Goal: Task Accomplishment & Management: Manage account settings

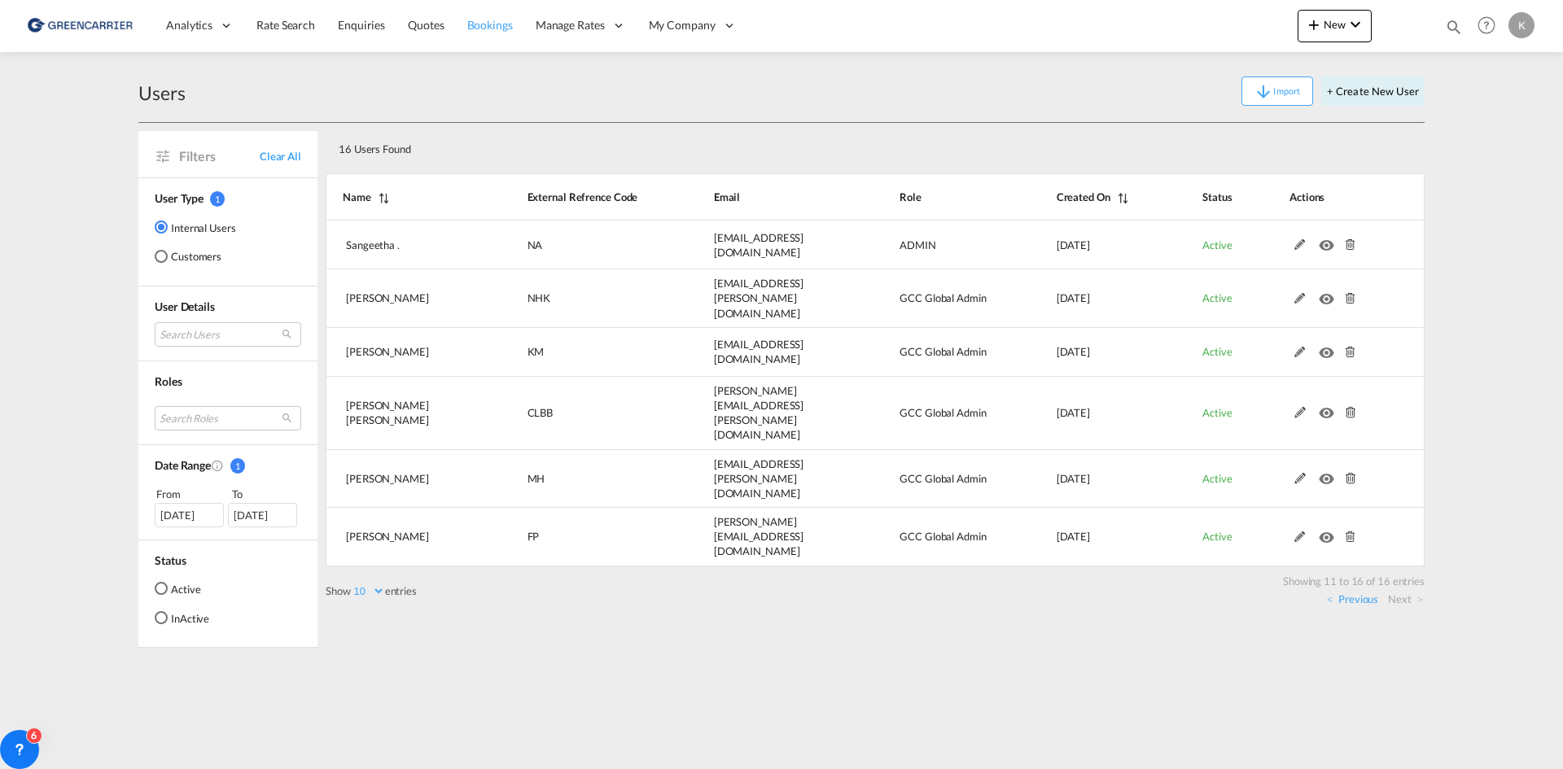
click at [469, 18] on span "Bookings" at bounding box center [490, 25] width 46 height 14
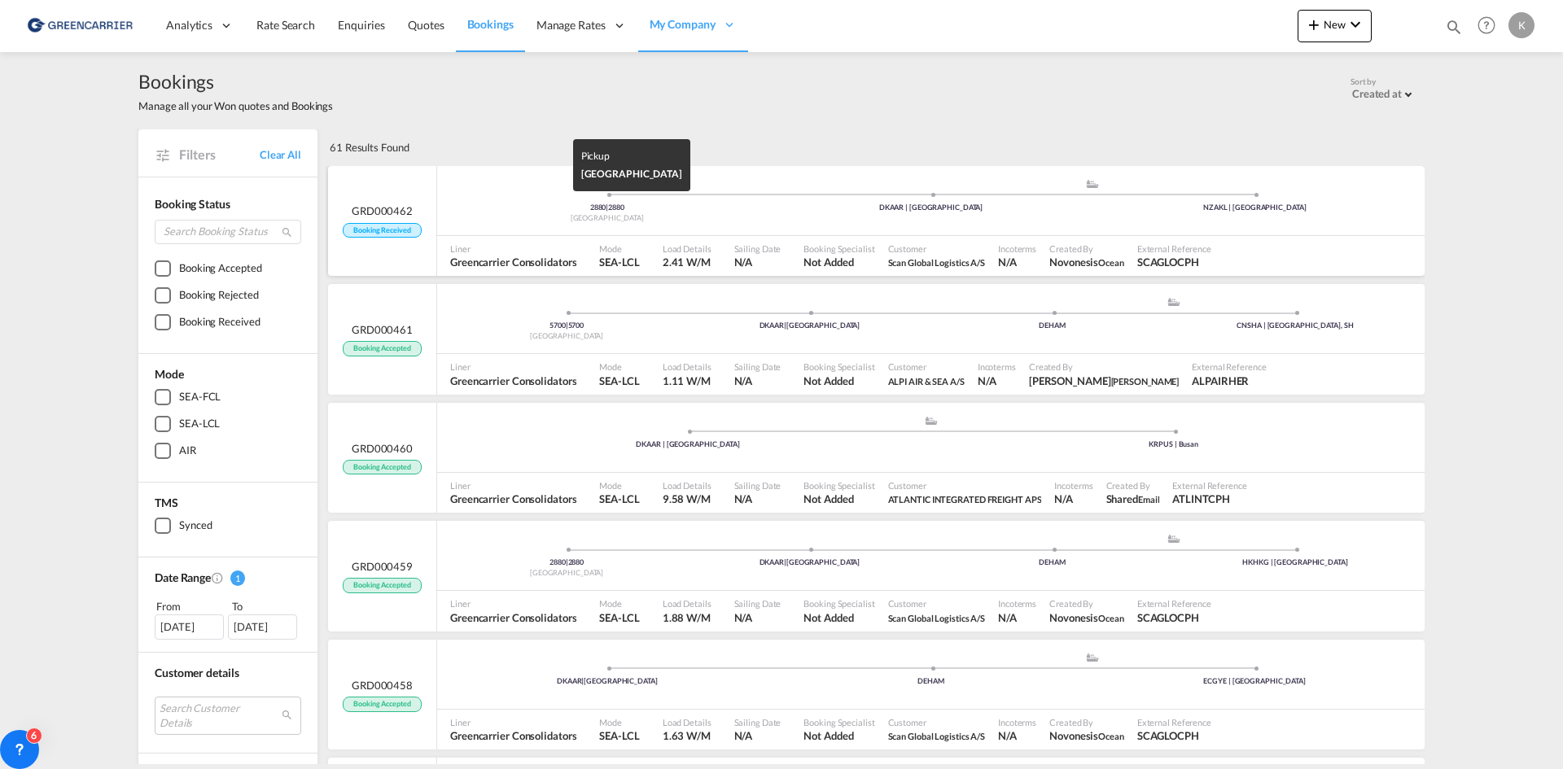
click at [510, 211] on div "2880 | 2880" at bounding box center [607, 208] width 324 height 11
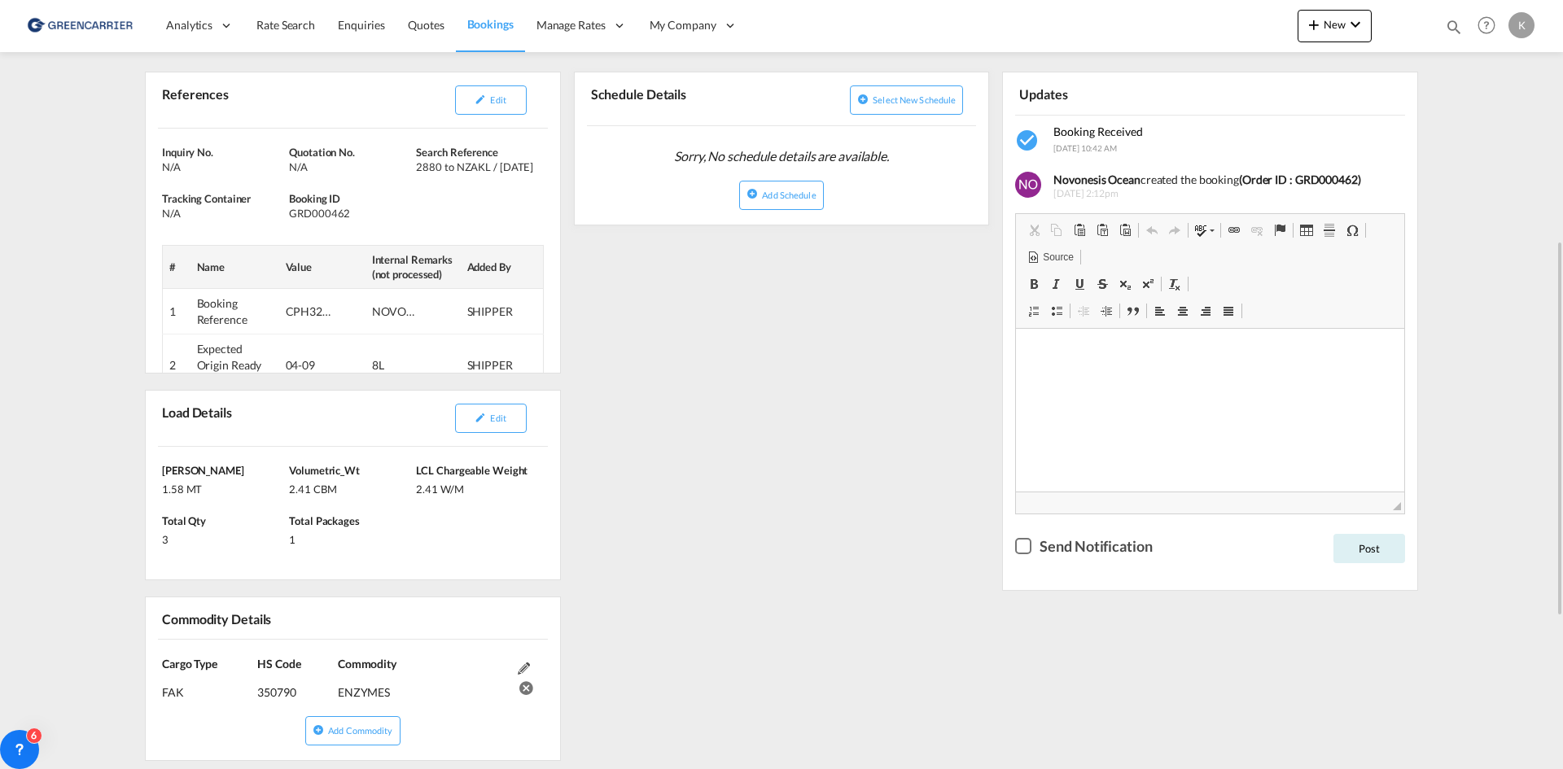
scroll to position [326, 0]
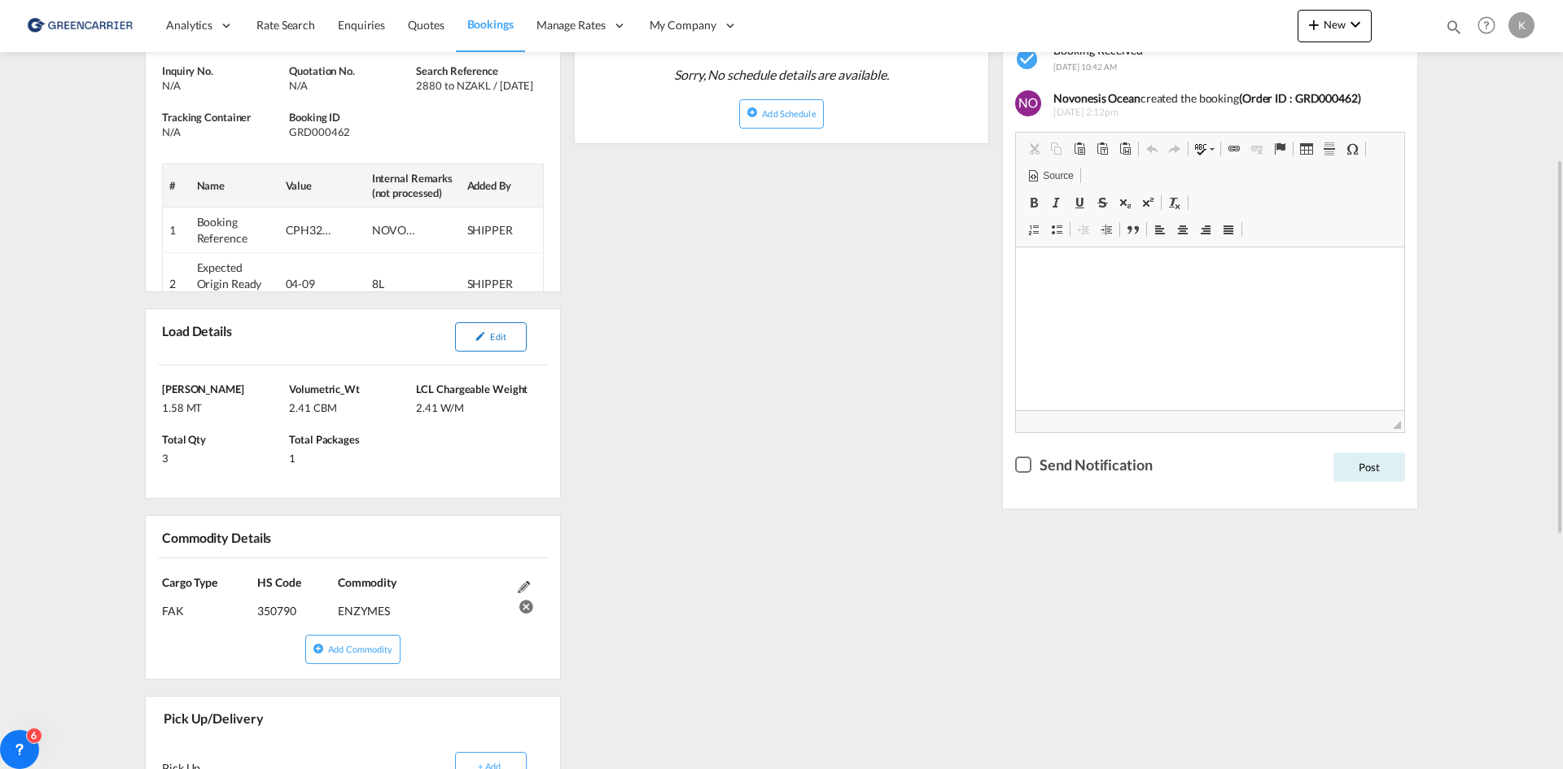
click at [491, 326] on button "Edit" at bounding box center [491, 336] width 72 height 29
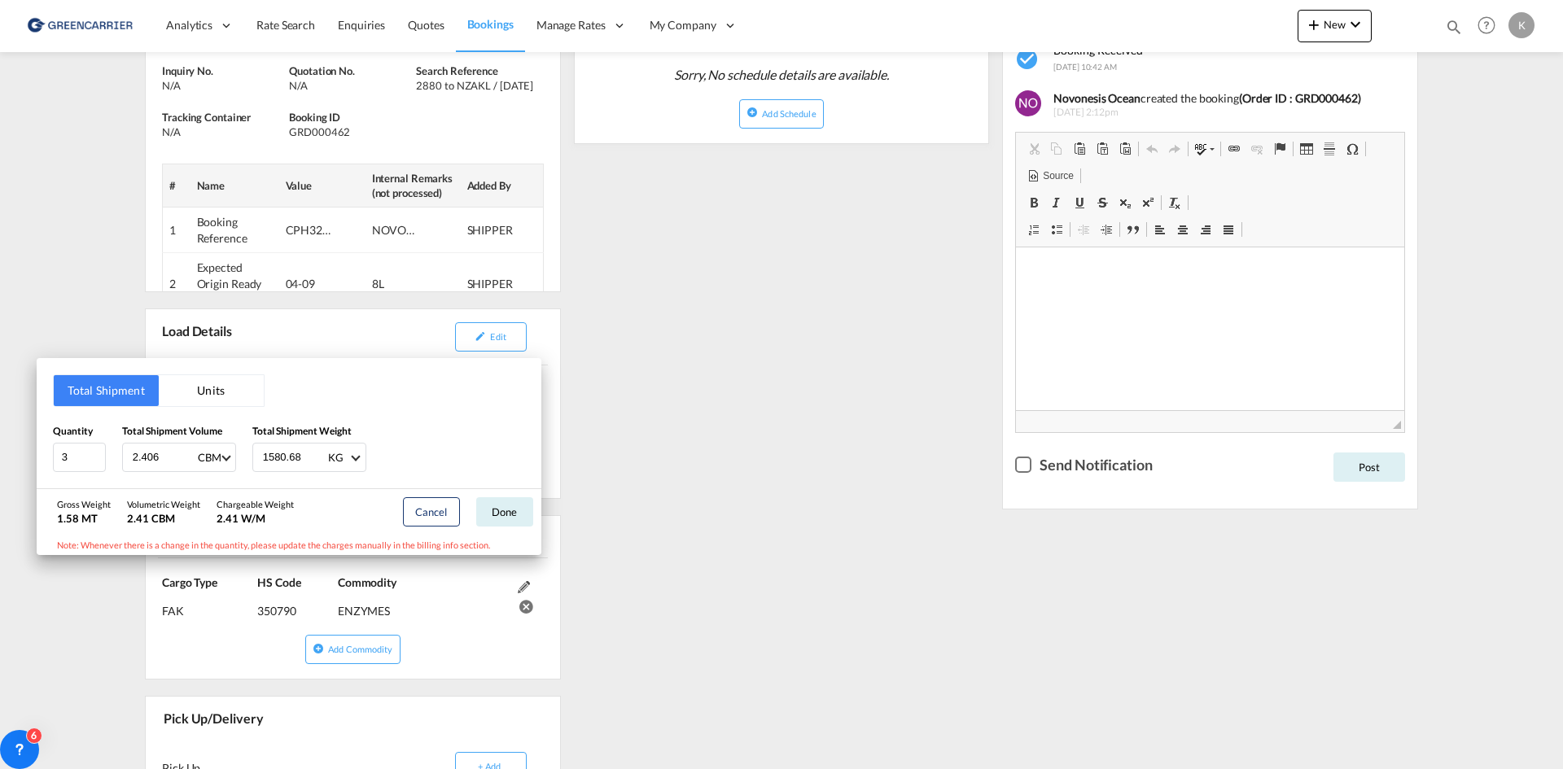
click at [838, 281] on div "Total Shipment Units Quantity 3 Total Shipment Volume 2.406 CBM CBM CFT Total S…" at bounding box center [781, 384] width 1563 height 769
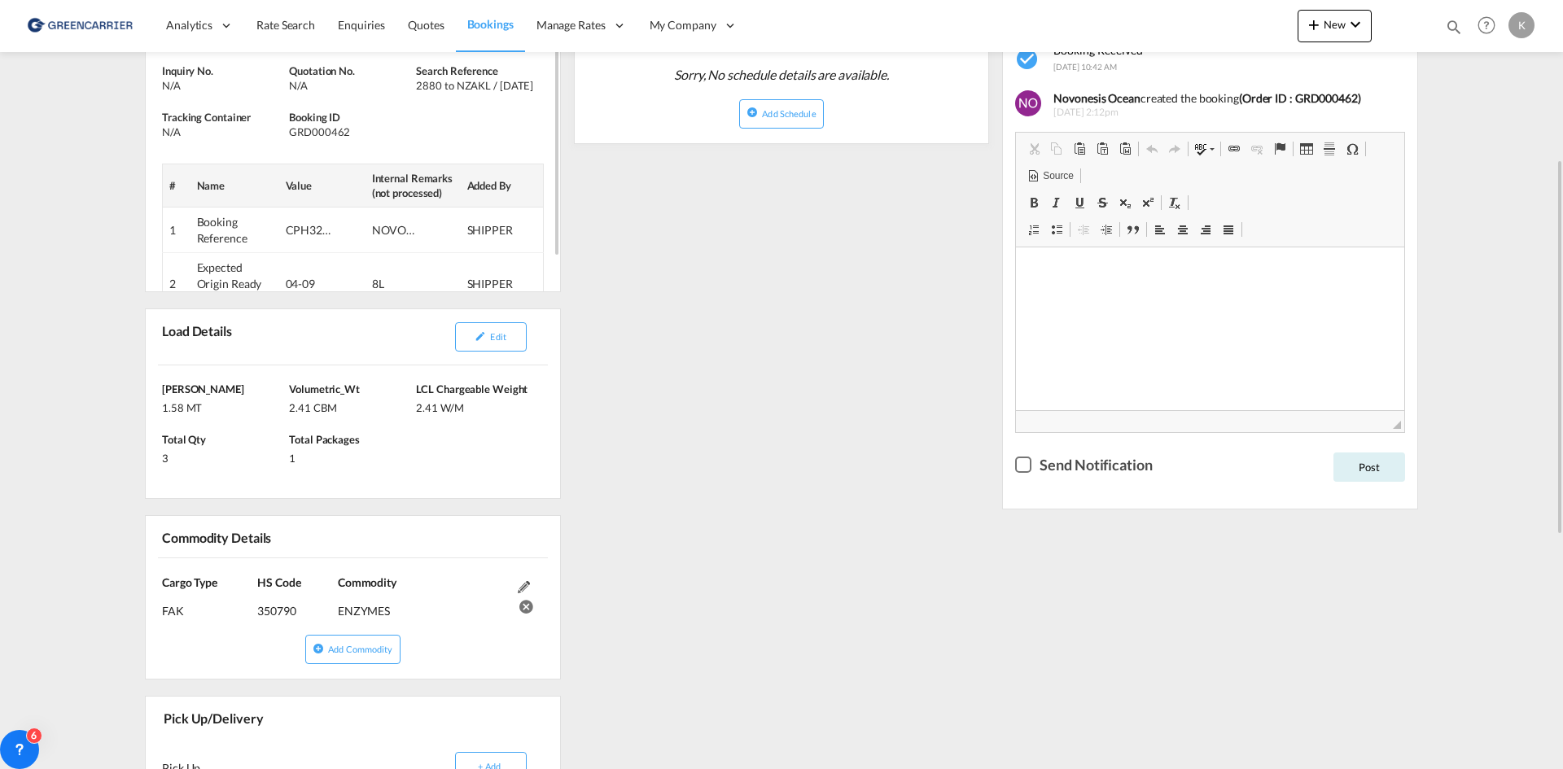
click at [339, 129] on div "GRD000462" at bounding box center [350, 132] width 123 height 15
copy div "GRD000462"
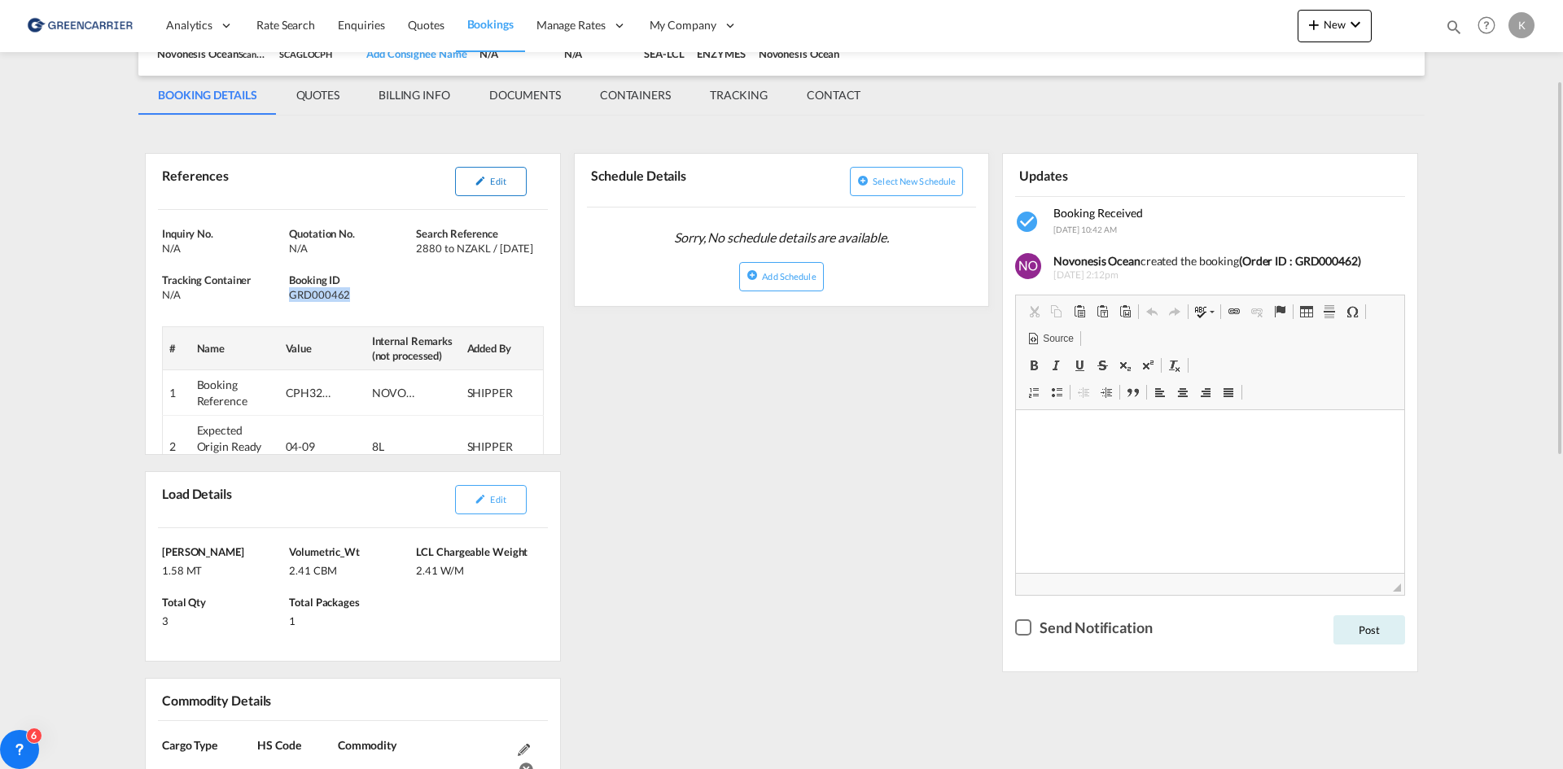
click at [493, 186] on span "Edit" at bounding box center [497, 181] width 15 height 11
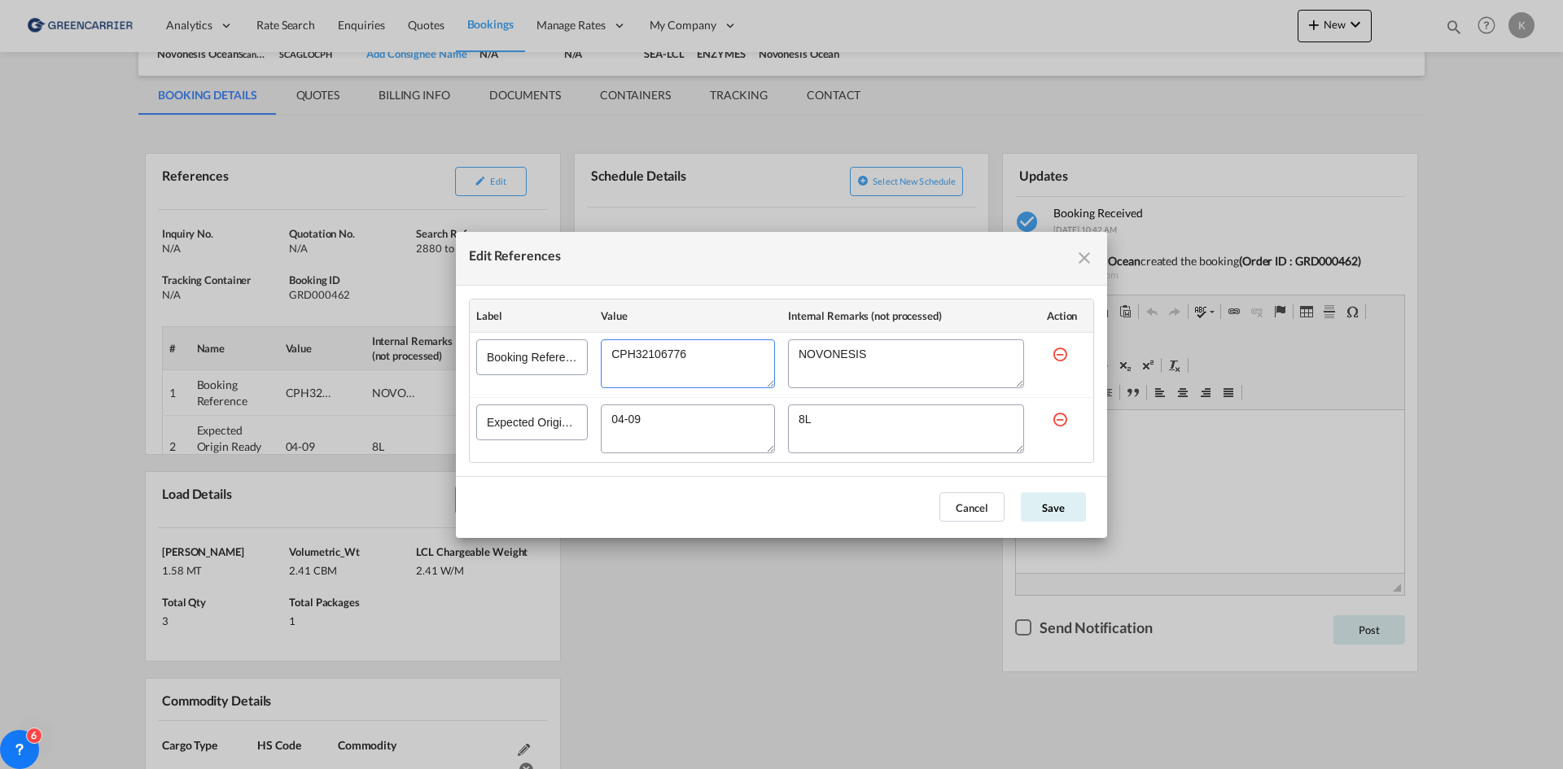
click at [659, 356] on textarea "Edit References" at bounding box center [688, 364] width 174 height 49
click at [784, 608] on div "Edit References Label Value Internal Remarks (not processed) Action Booking Ref…" at bounding box center [781, 384] width 1563 height 769
click at [1084, 248] on md-icon "icon-close fg-AAA8AD cursor" at bounding box center [1085, 258] width 20 height 20
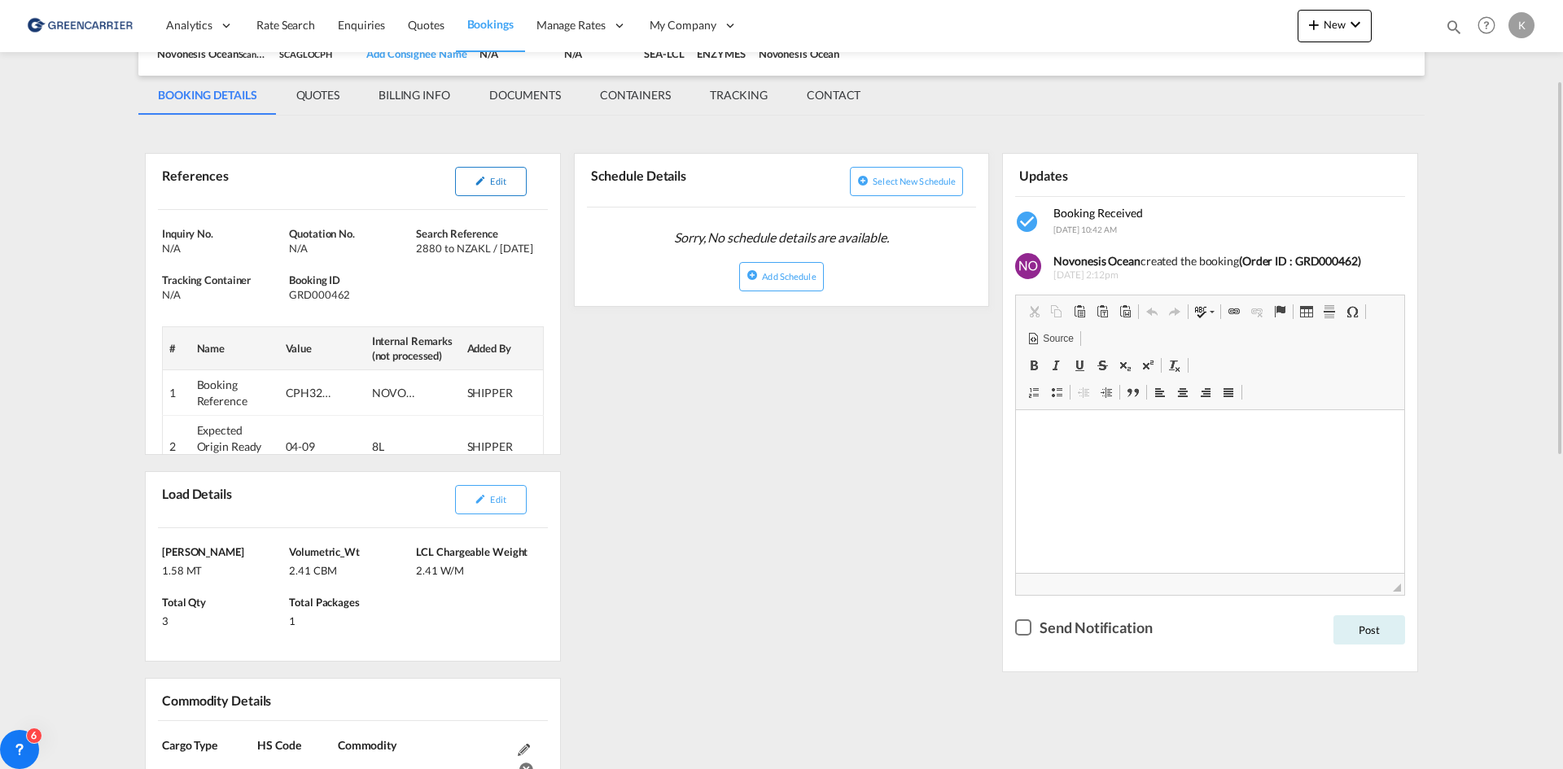
click at [498, 193] on button "Edit" at bounding box center [491, 181] width 72 height 29
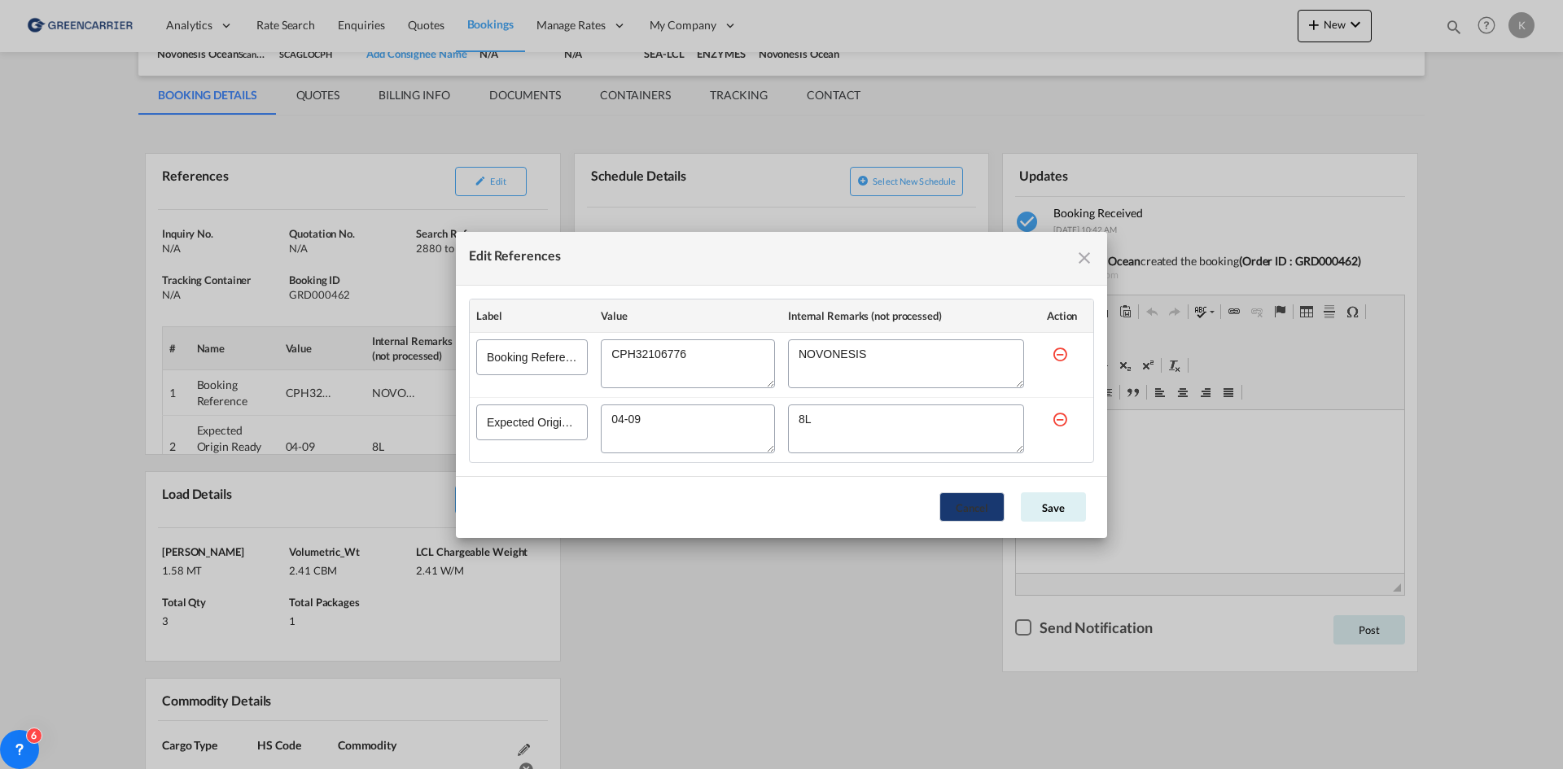
click at [979, 509] on button "Cancel" at bounding box center [972, 507] width 65 height 29
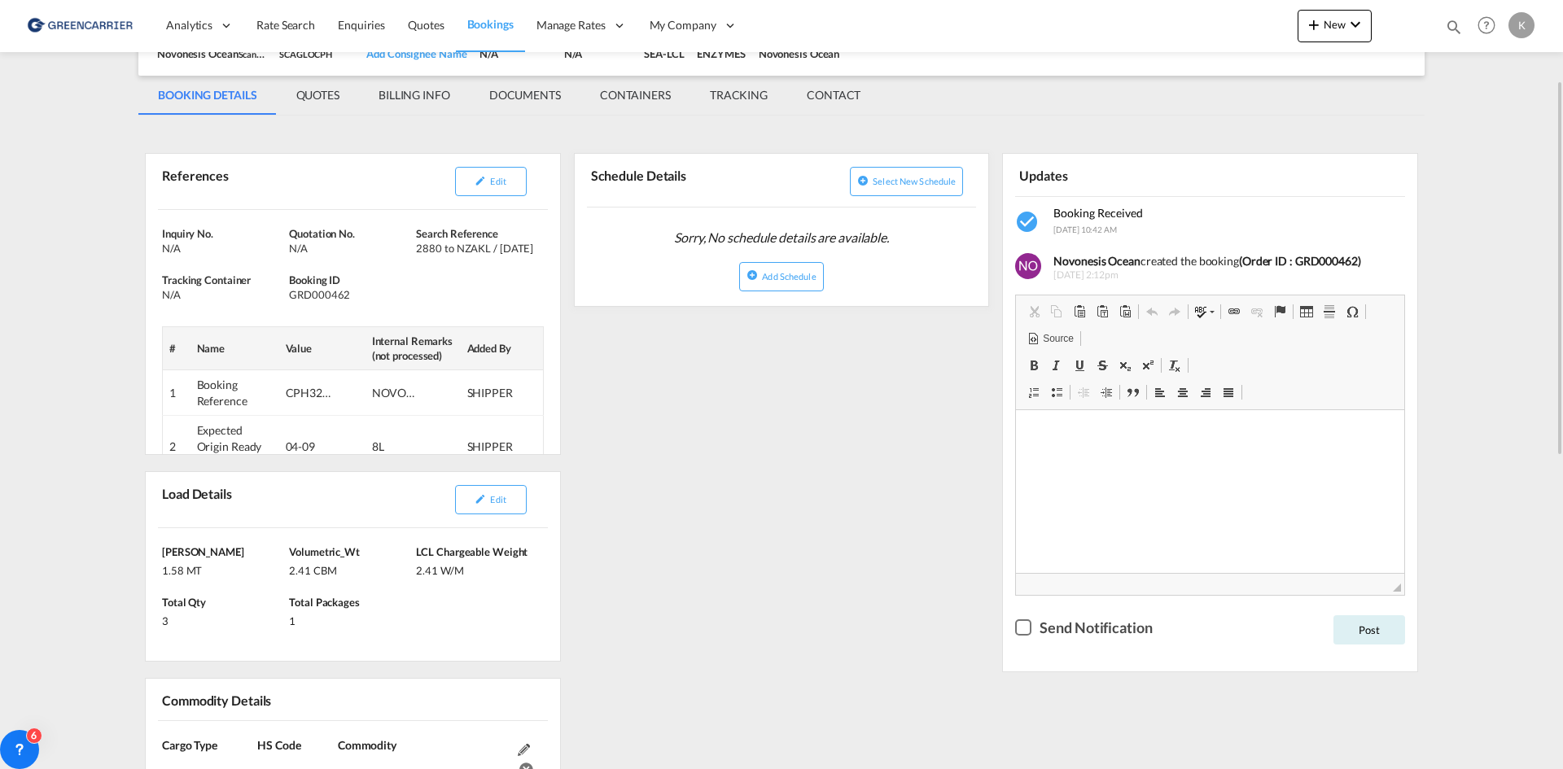
scroll to position [0, 0]
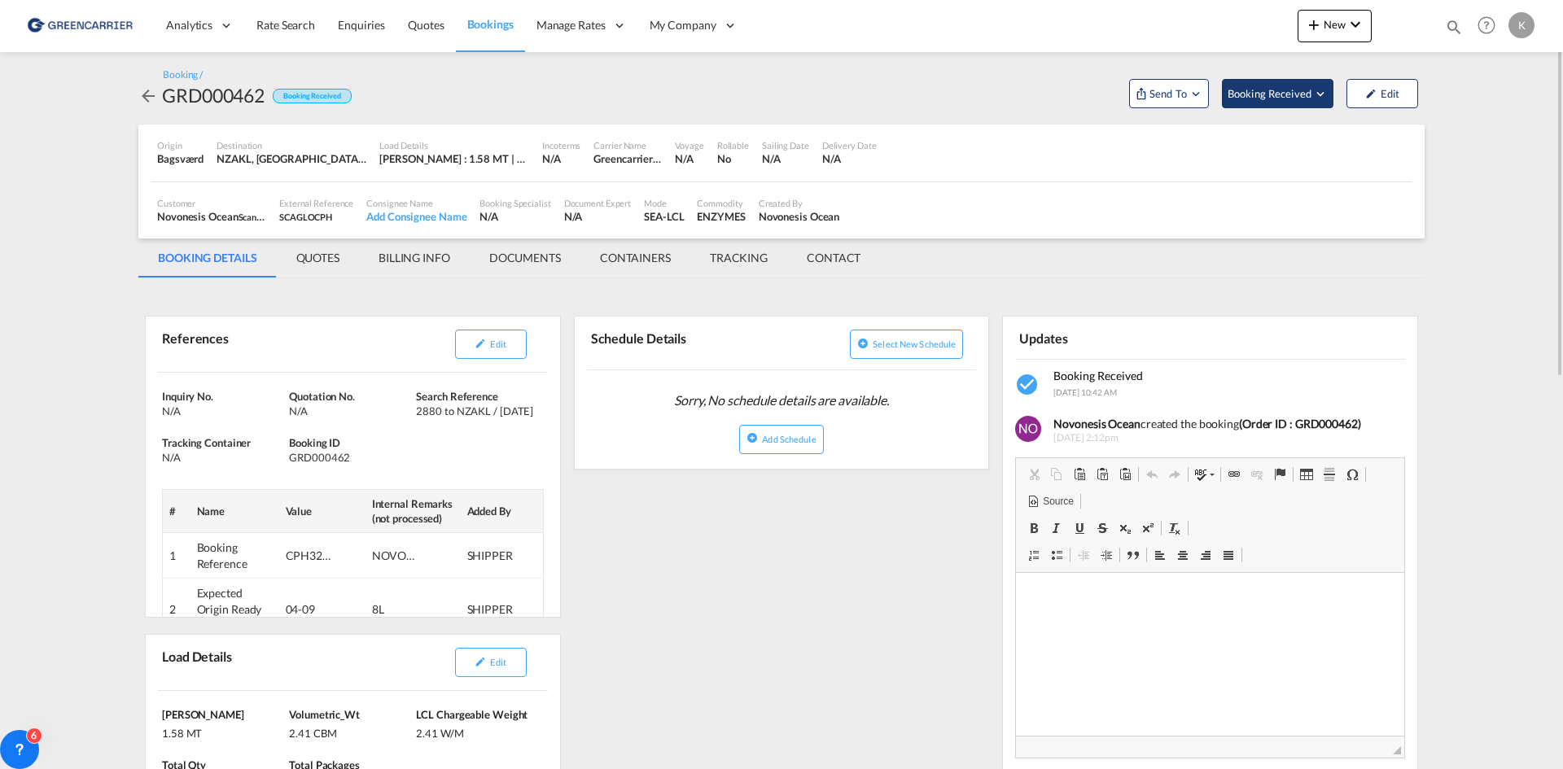
click at [1286, 104] on button "Booking Received" at bounding box center [1278, 93] width 112 height 29
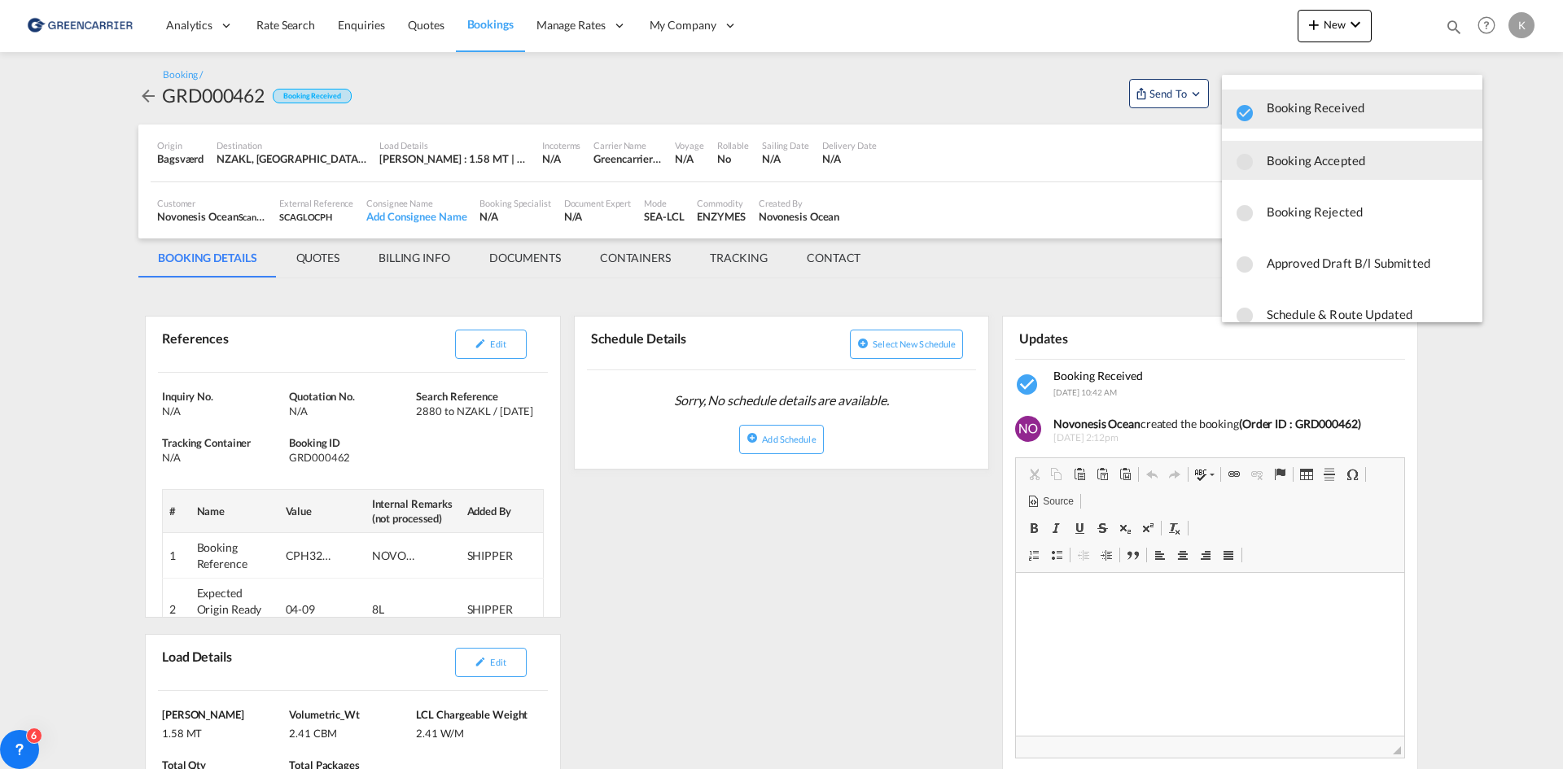
click at [1317, 168] on span "Booking Accepted" at bounding box center [1368, 160] width 203 height 29
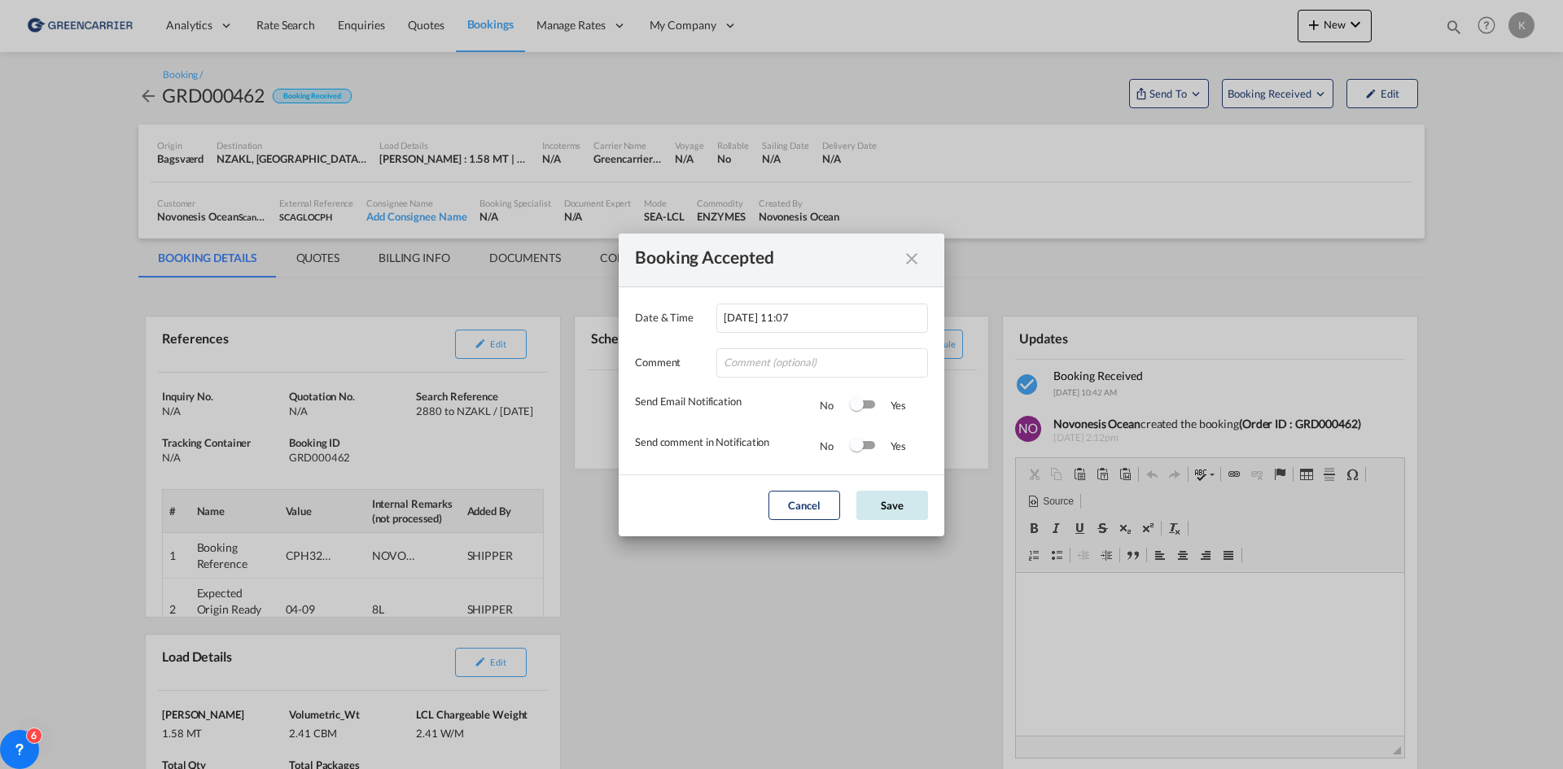
click at [912, 506] on button "Save" at bounding box center [893, 505] width 72 height 29
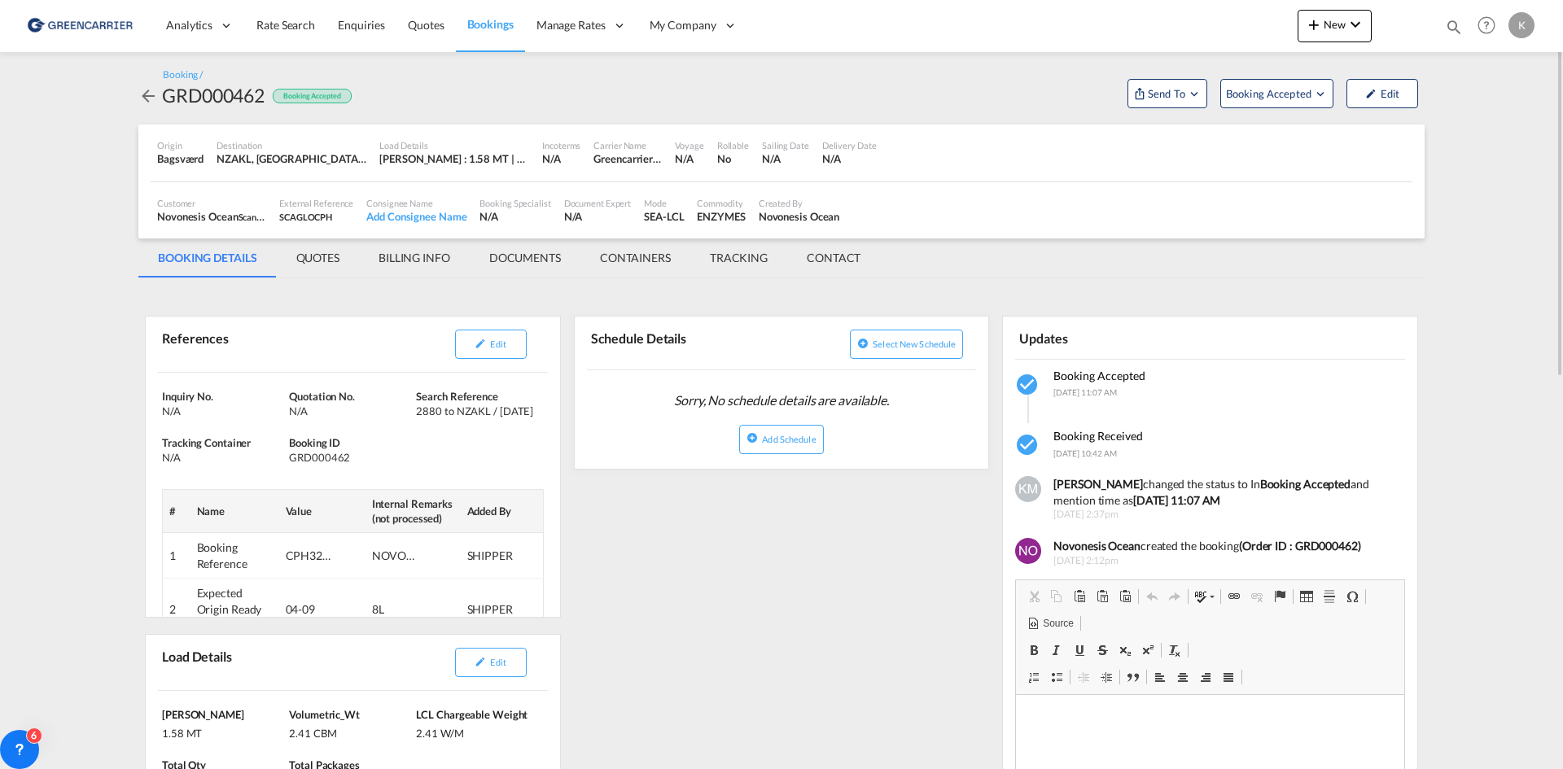
click at [150, 95] on md-icon "icon-arrow-left" at bounding box center [148, 96] width 20 height 20
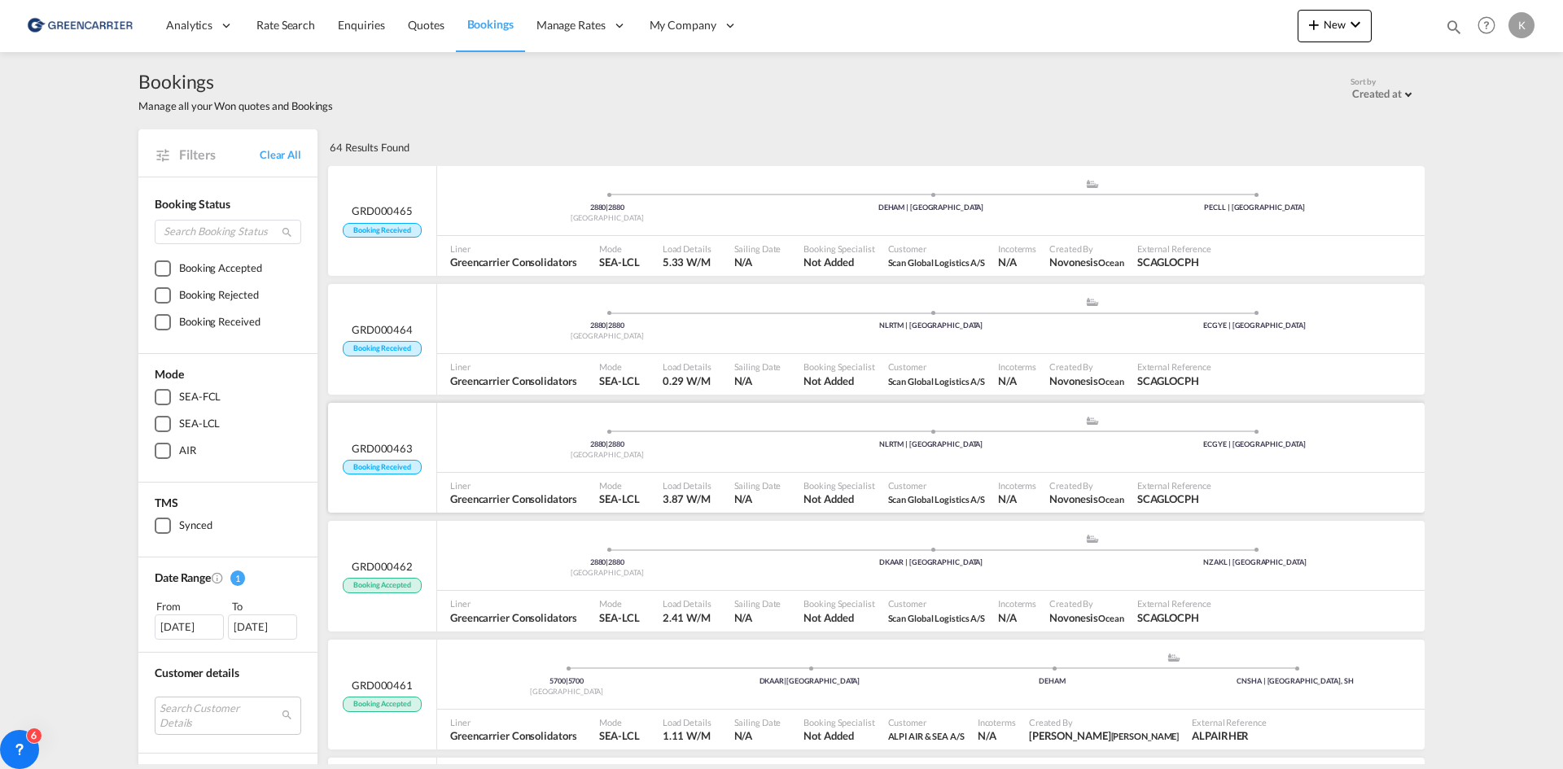
click at [487, 469] on div "2880 | 2880 [GEOGRAPHIC_DATA] .a{fill:#aaa8ad;} .a{fill:#aaa8ad;} NLRTM | [GEOG…" at bounding box center [931, 438] width 988 height 70
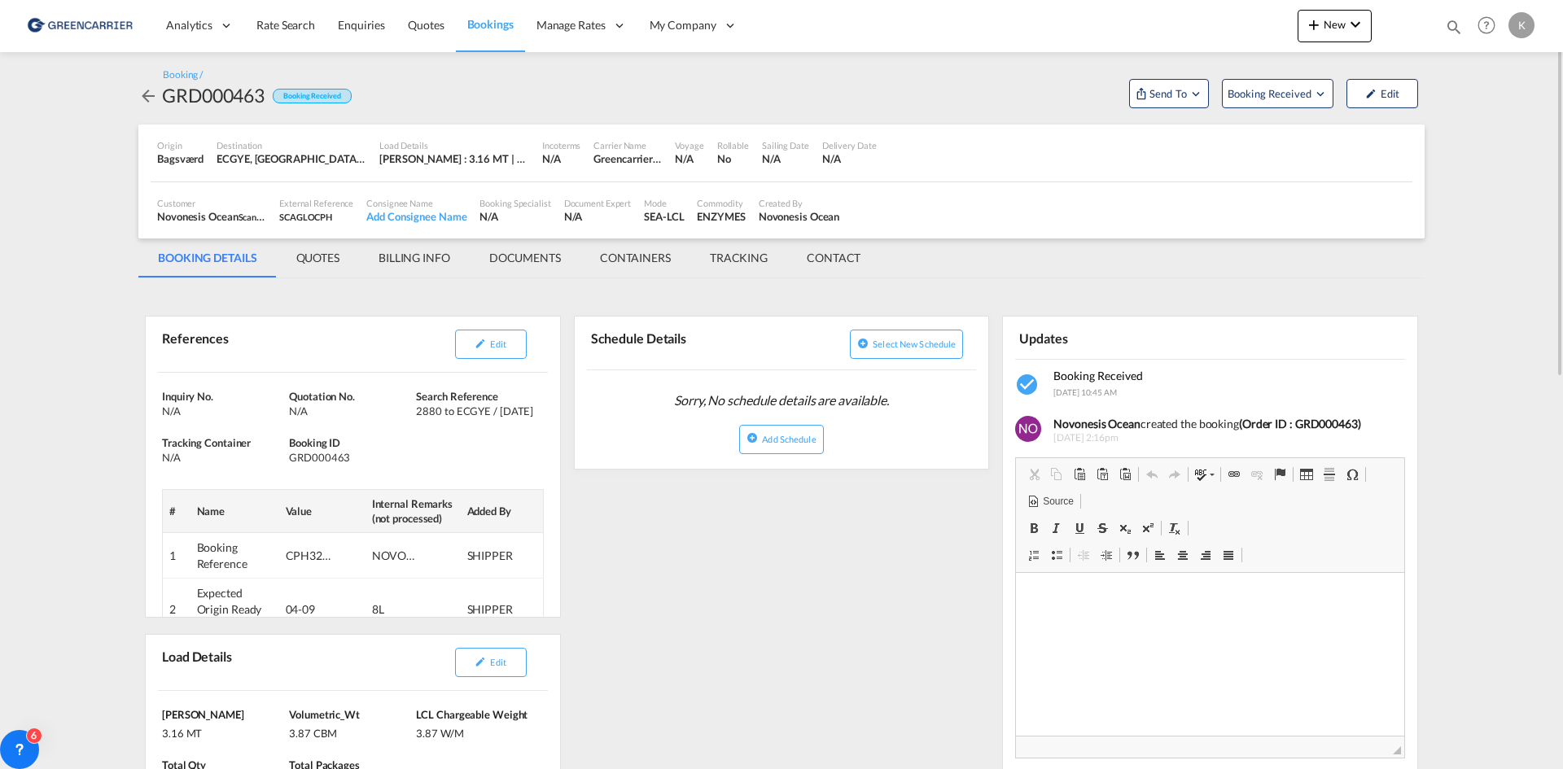
scroll to position [81, 0]
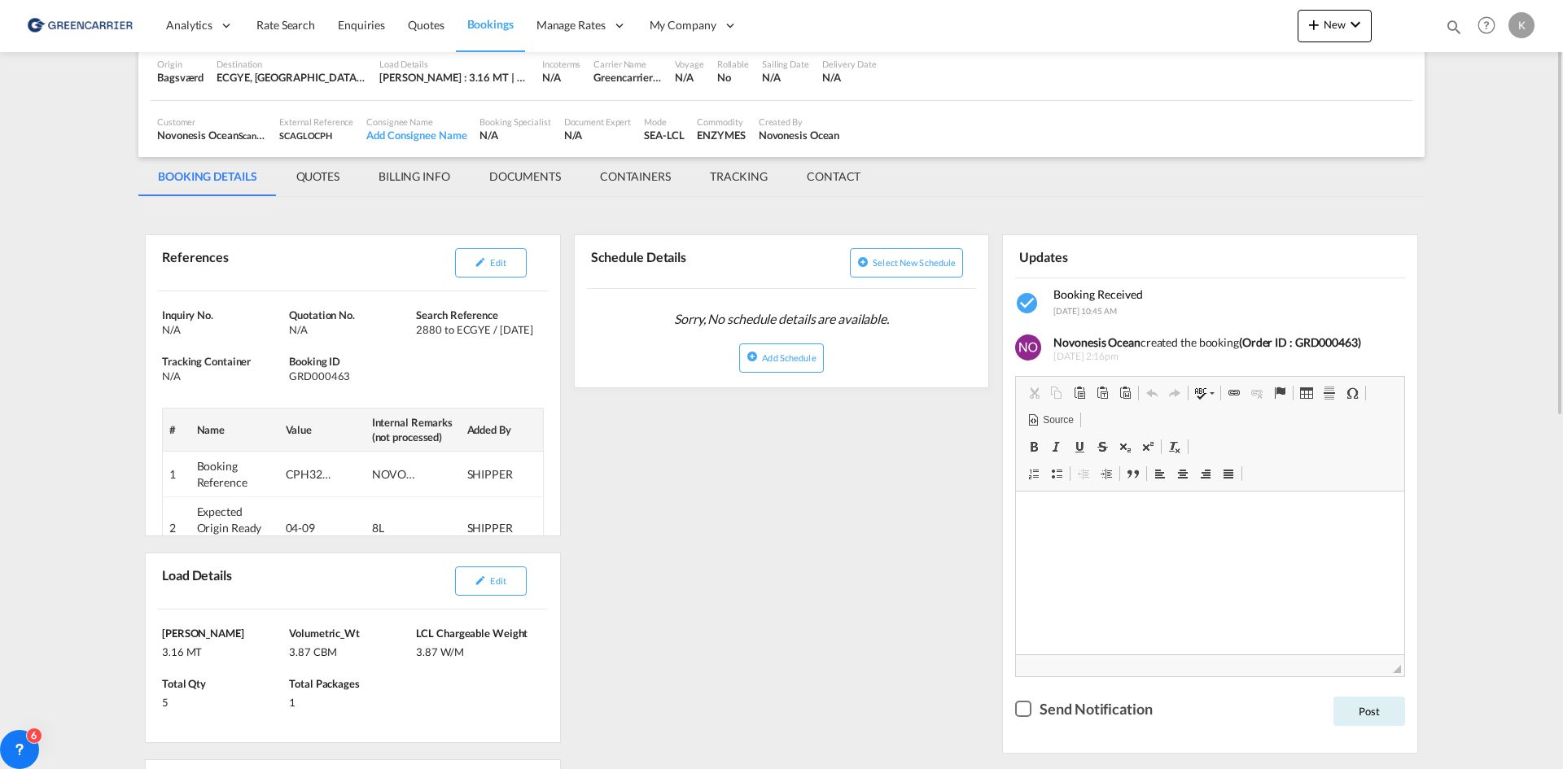
drag, startPoint x: 497, startPoint y: 580, endPoint x: 720, endPoint y: 497, distance: 237.3
click at [498, 580] on span "Edit" at bounding box center [497, 581] width 15 height 11
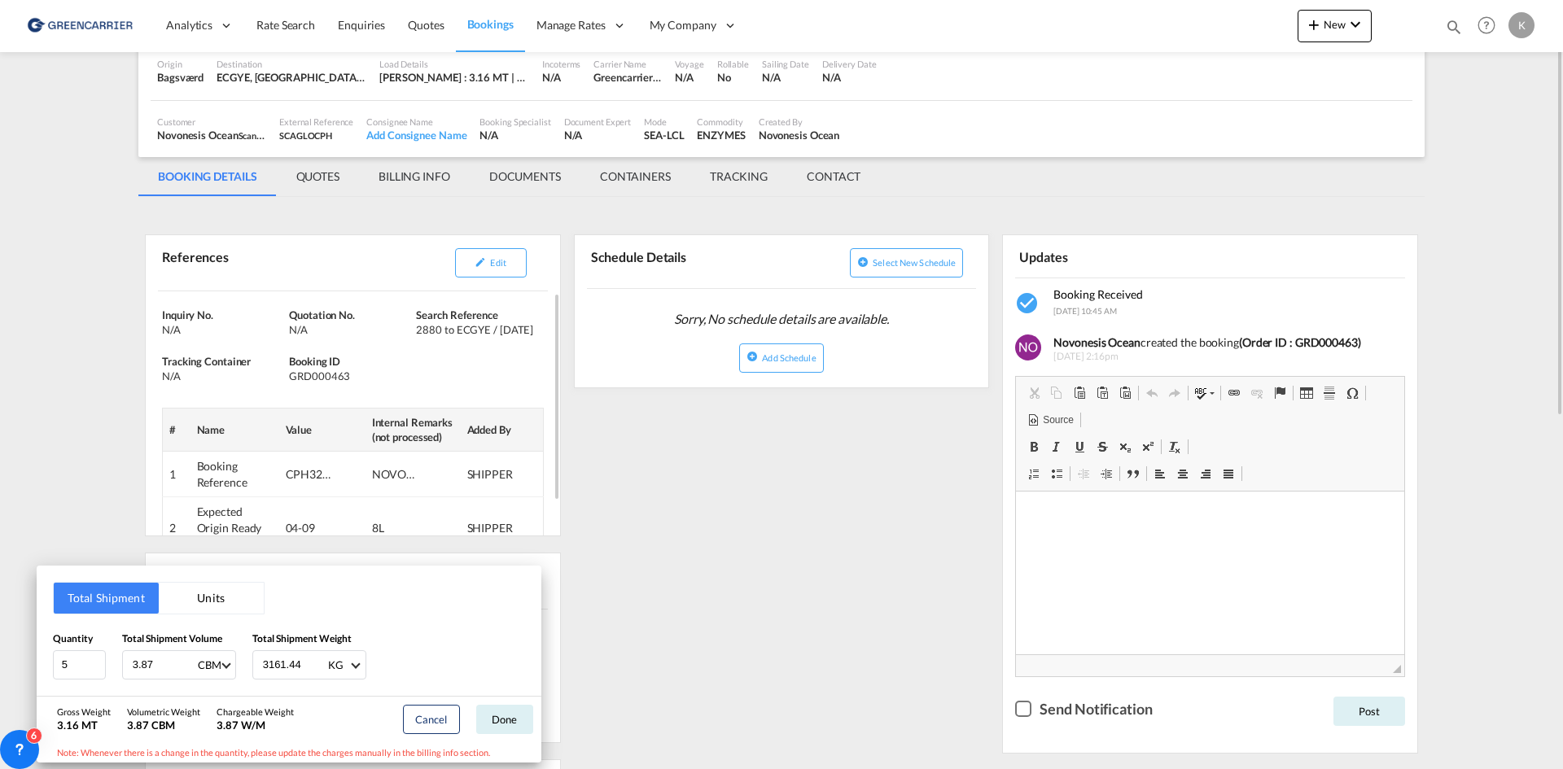
drag, startPoint x: 747, startPoint y: 475, endPoint x: 377, endPoint y: 399, distance: 378.3
click at [747, 470] on div "Total Shipment Units Quantity 5 Total Shipment Volume 3.87 CBM CBM CFT Total Sh…" at bounding box center [781, 384] width 1563 height 769
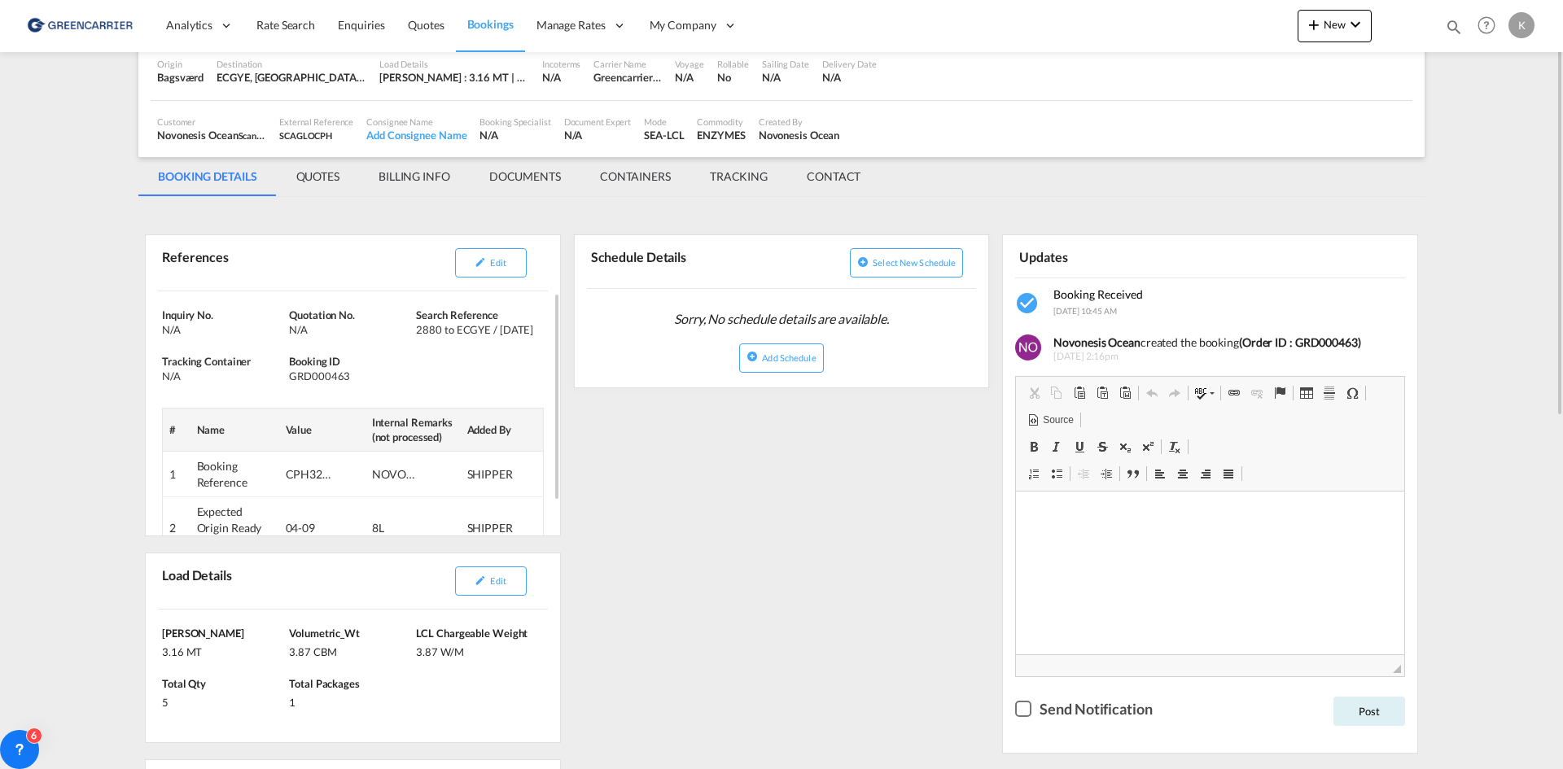
click at [306, 377] on div "GRD000463" at bounding box center [350, 376] width 123 height 15
copy div "GRD000463"
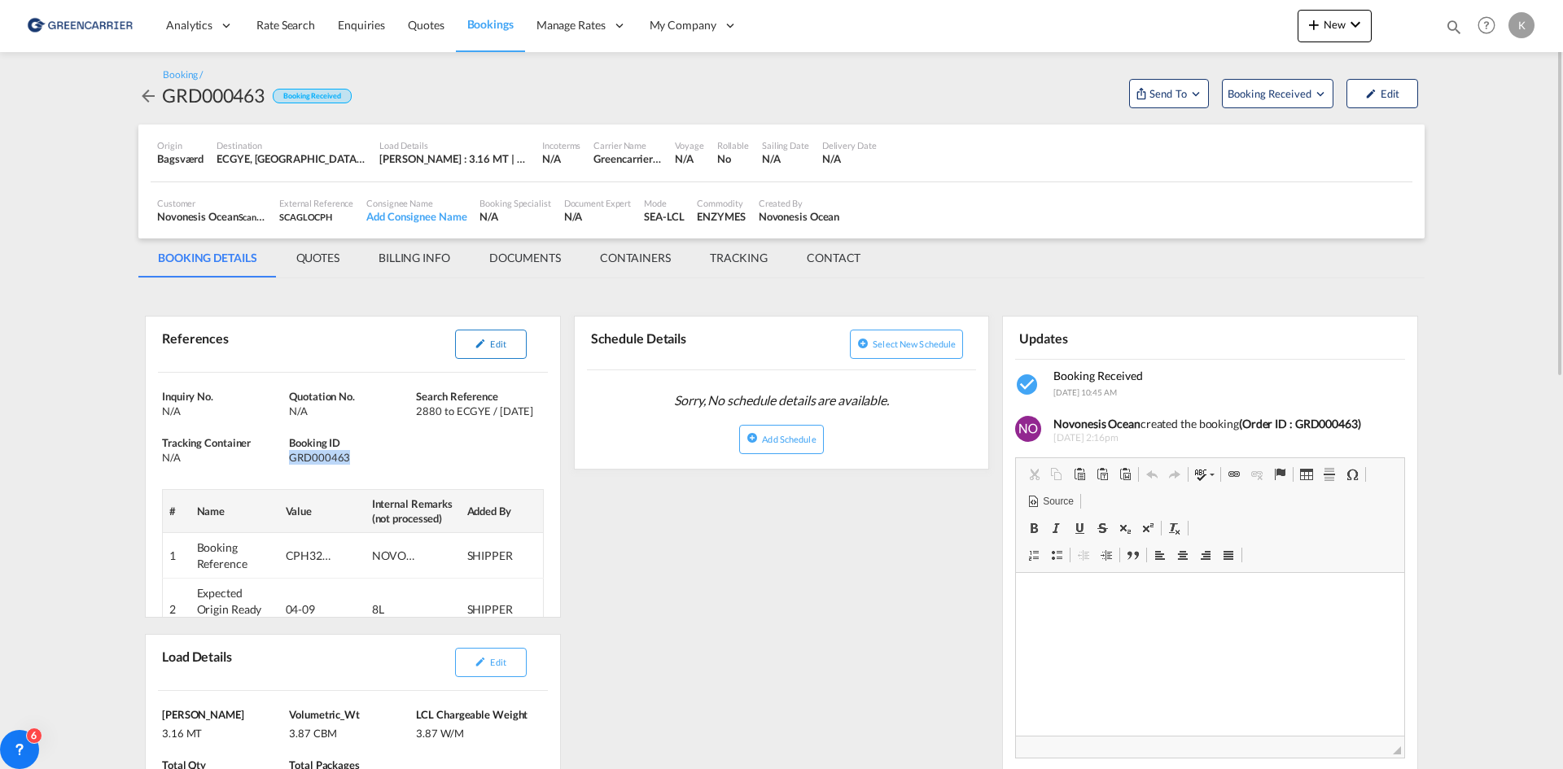
click at [496, 347] on span "Edit" at bounding box center [497, 344] width 15 height 11
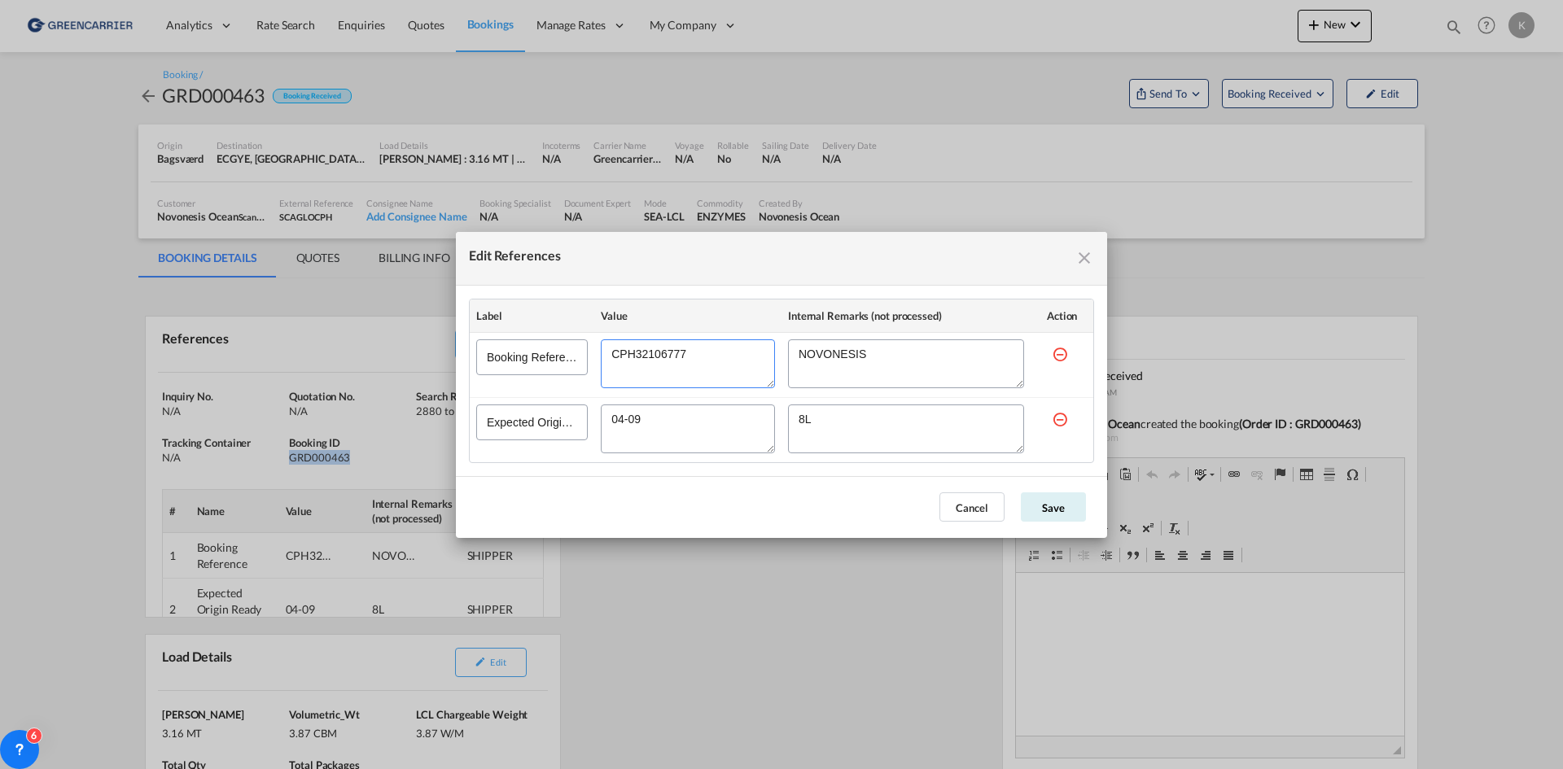
click at [653, 366] on textarea "Edit References" at bounding box center [688, 364] width 174 height 49
click at [655, 361] on textarea "Edit References" at bounding box center [688, 364] width 174 height 49
click at [974, 509] on button "Cancel" at bounding box center [972, 507] width 65 height 29
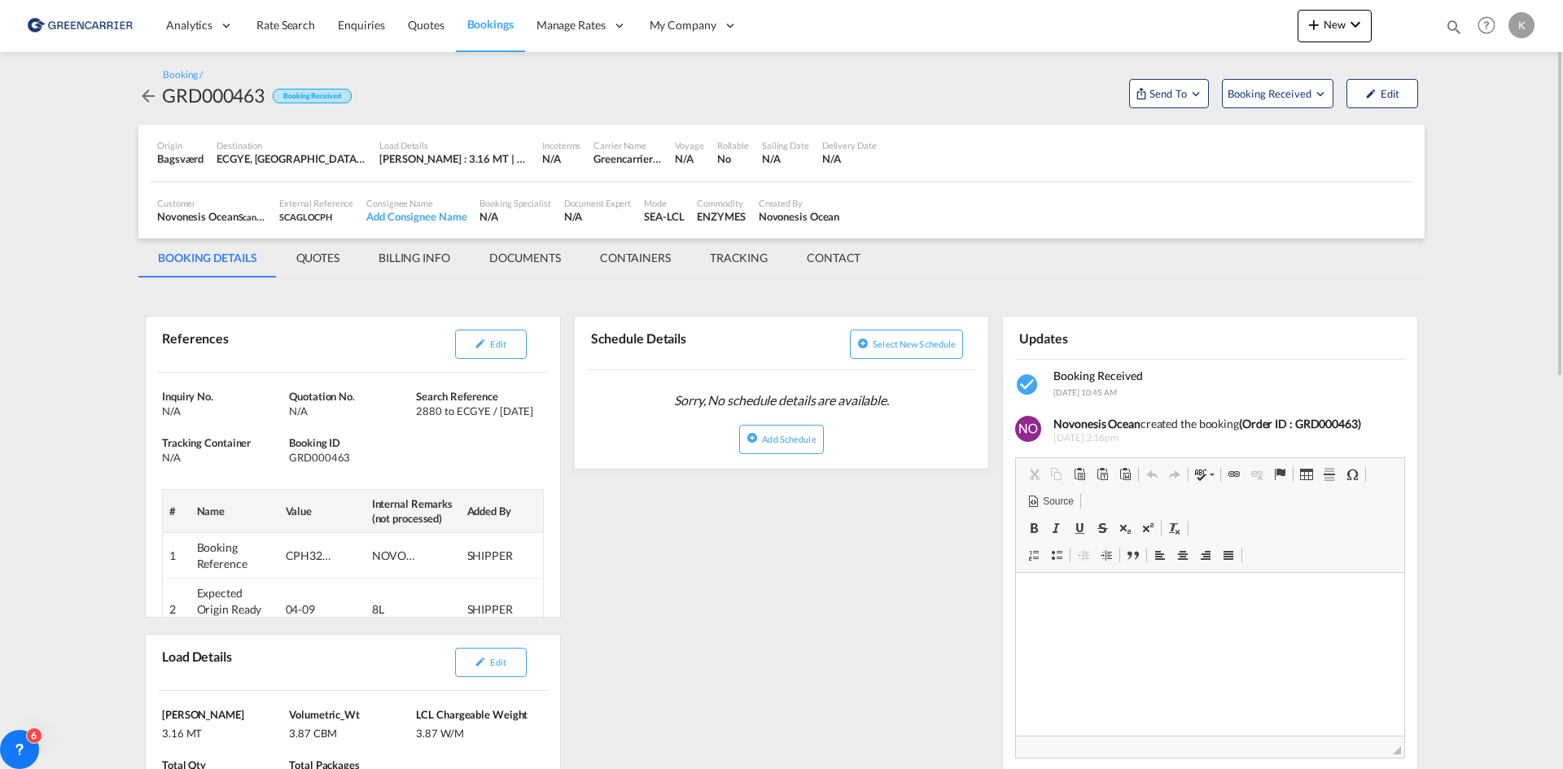
click at [1288, 69] on div "Booking / GRD000463 Booking Received Send To Cargowise Yet to sync Send Booking…" at bounding box center [781, 88] width 1286 height 40
click at [1282, 90] on span "Booking Received" at bounding box center [1270, 93] width 85 height 16
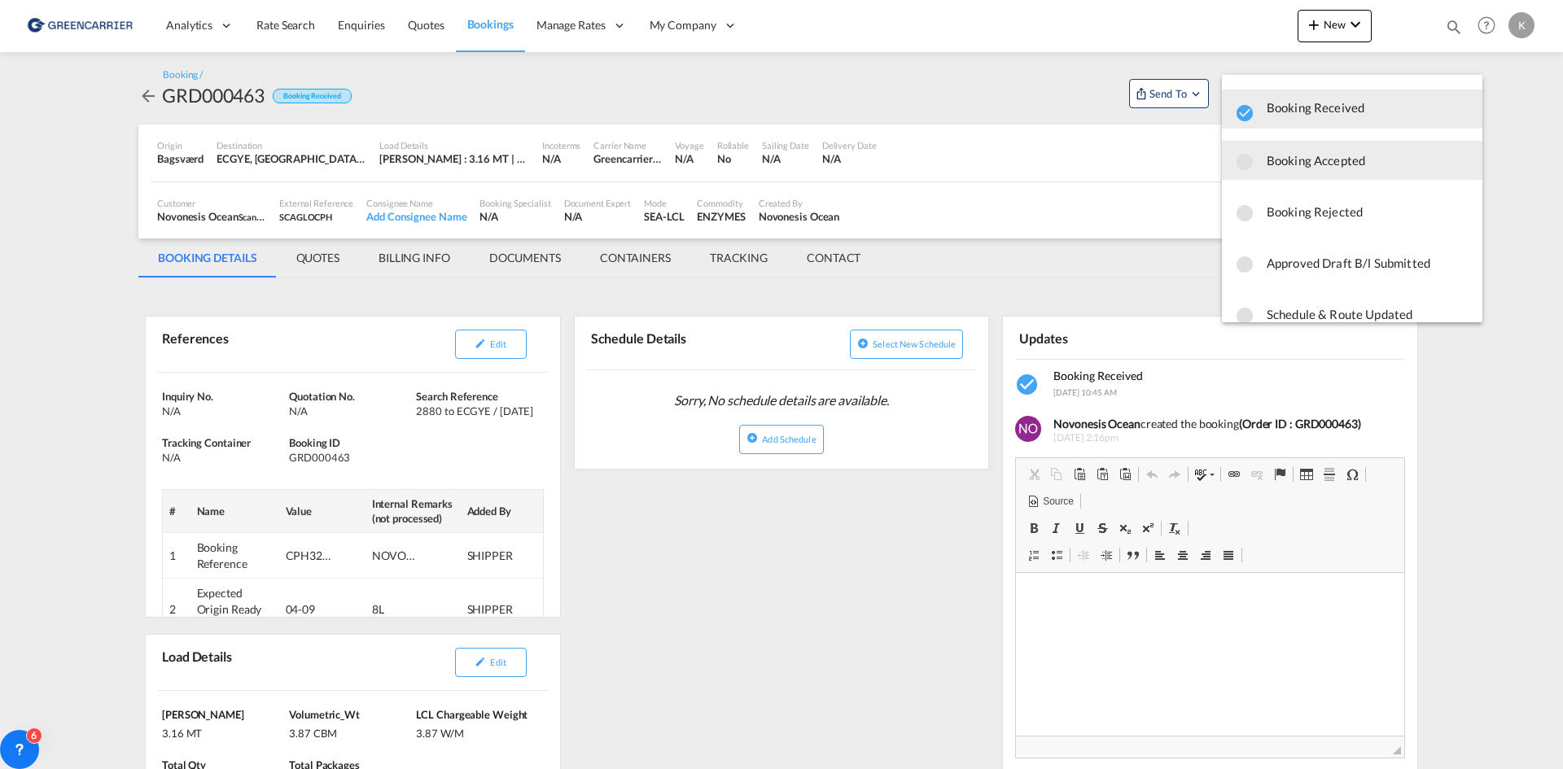
click at [1288, 166] on span "Booking Accepted" at bounding box center [1368, 160] width 203 height 29
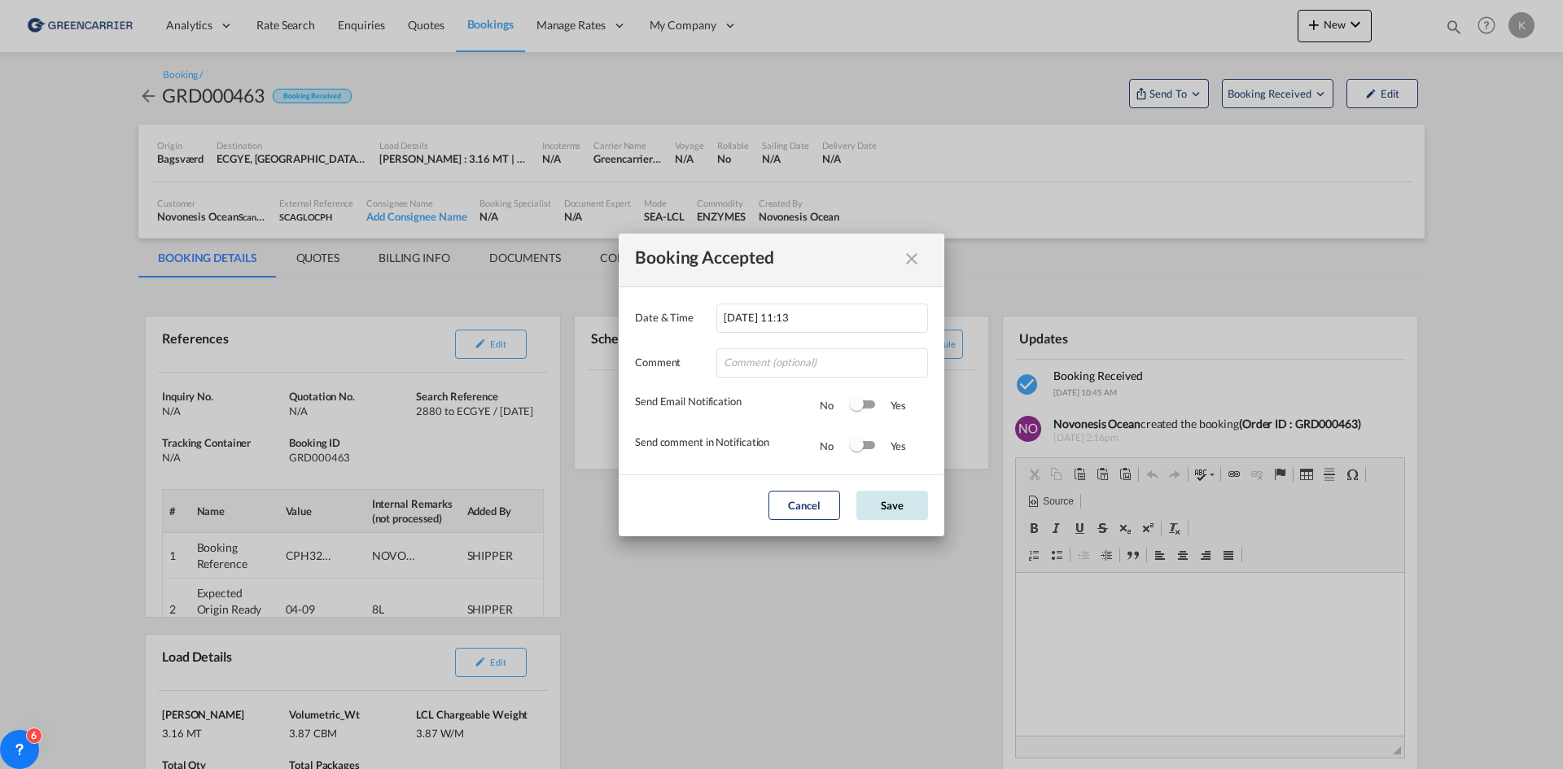
click at [918, 502] on button "Save" at bounding box center [893, 505] width 72 height 29
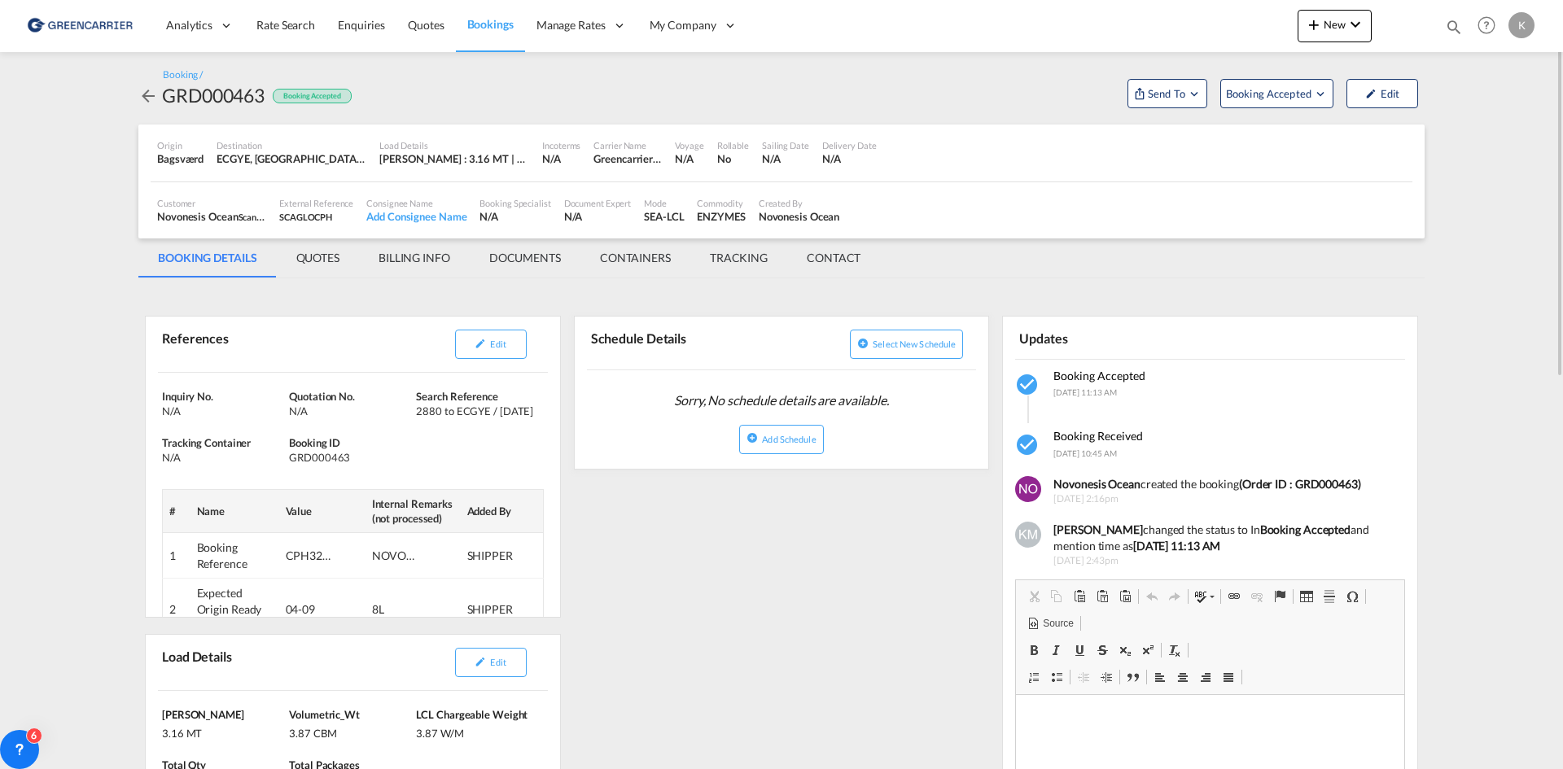
click at [146, 100] on md-icon "icon-arrow-left" at bounding box center [148, 96] width 20 height 20
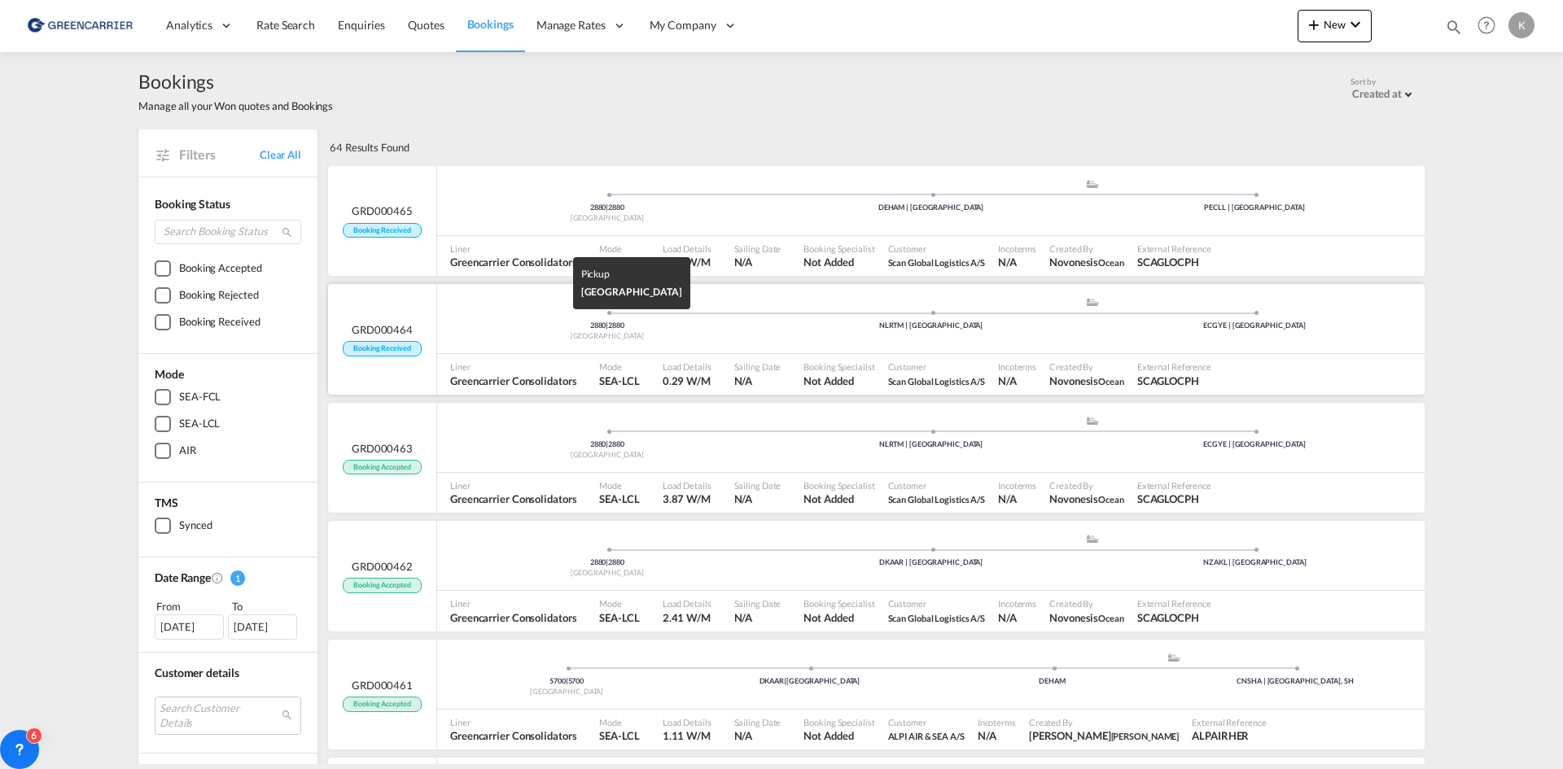
click at [533, 336] on div "[GEOGRAPHIC_DATA]" at bounding box center [607, 336] width 324 height 11
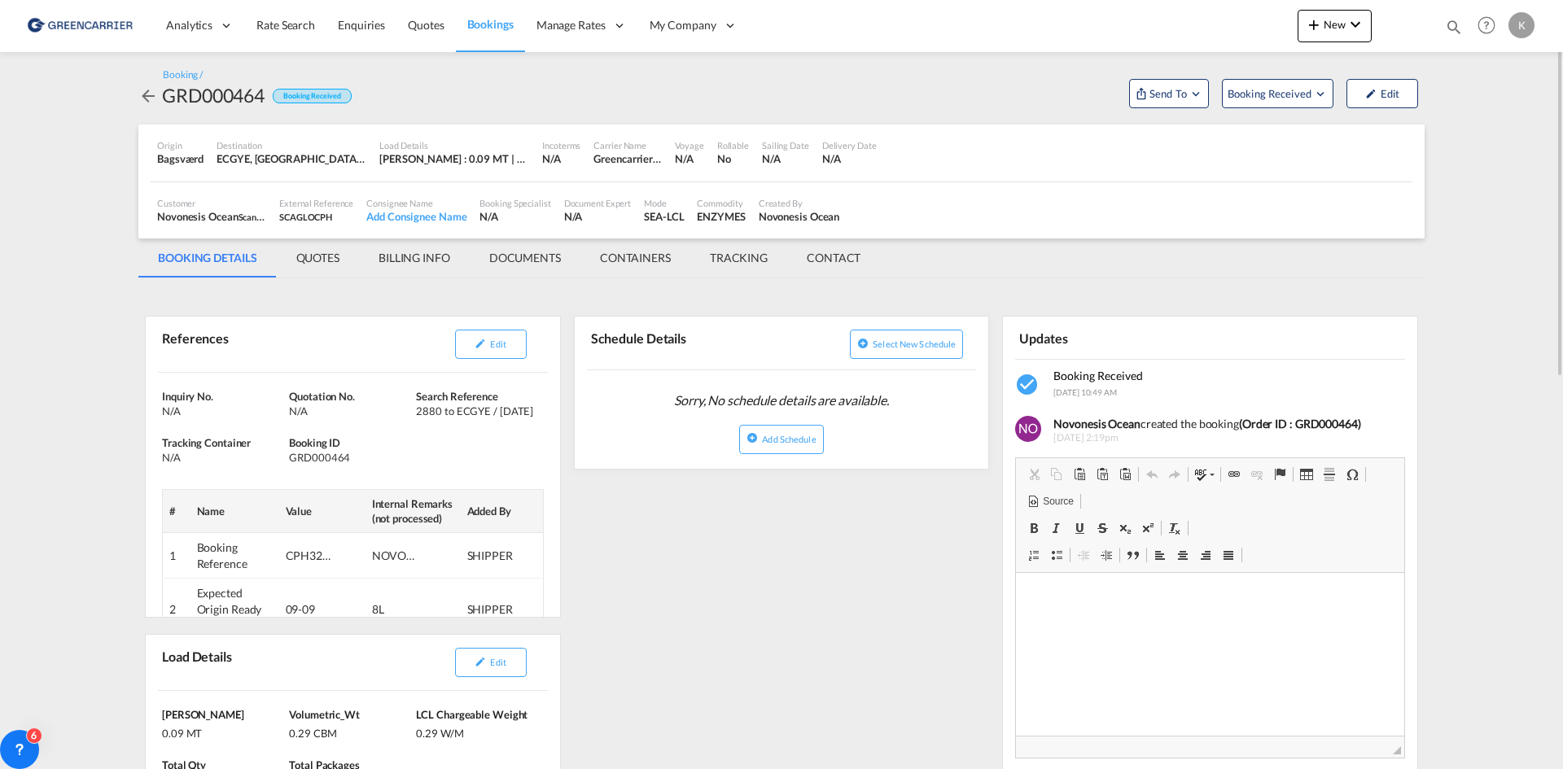
click at [151, 97] on md-icon "icon-arrow-left" at bounding box center [148, 96] width 20 height 20
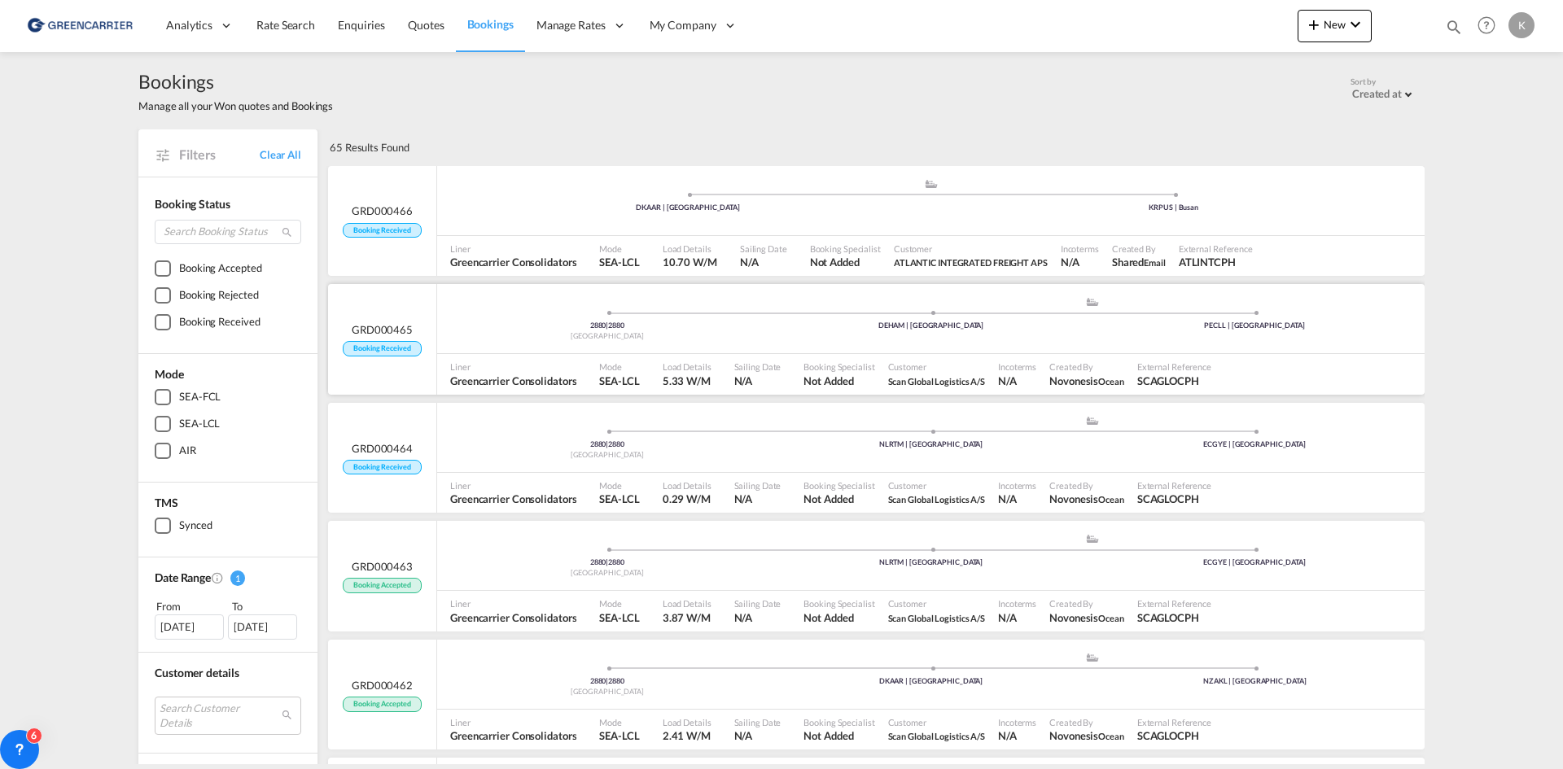
click at [854, 332] on div "2880 | 2880 [GEOGRAPHIC_DATA] .a{fill:#aaa8ad;} .a{fill:#aaa8ad;} DEHAM | [GEOG…" at bounding box center [931, 320] width 988 height 49
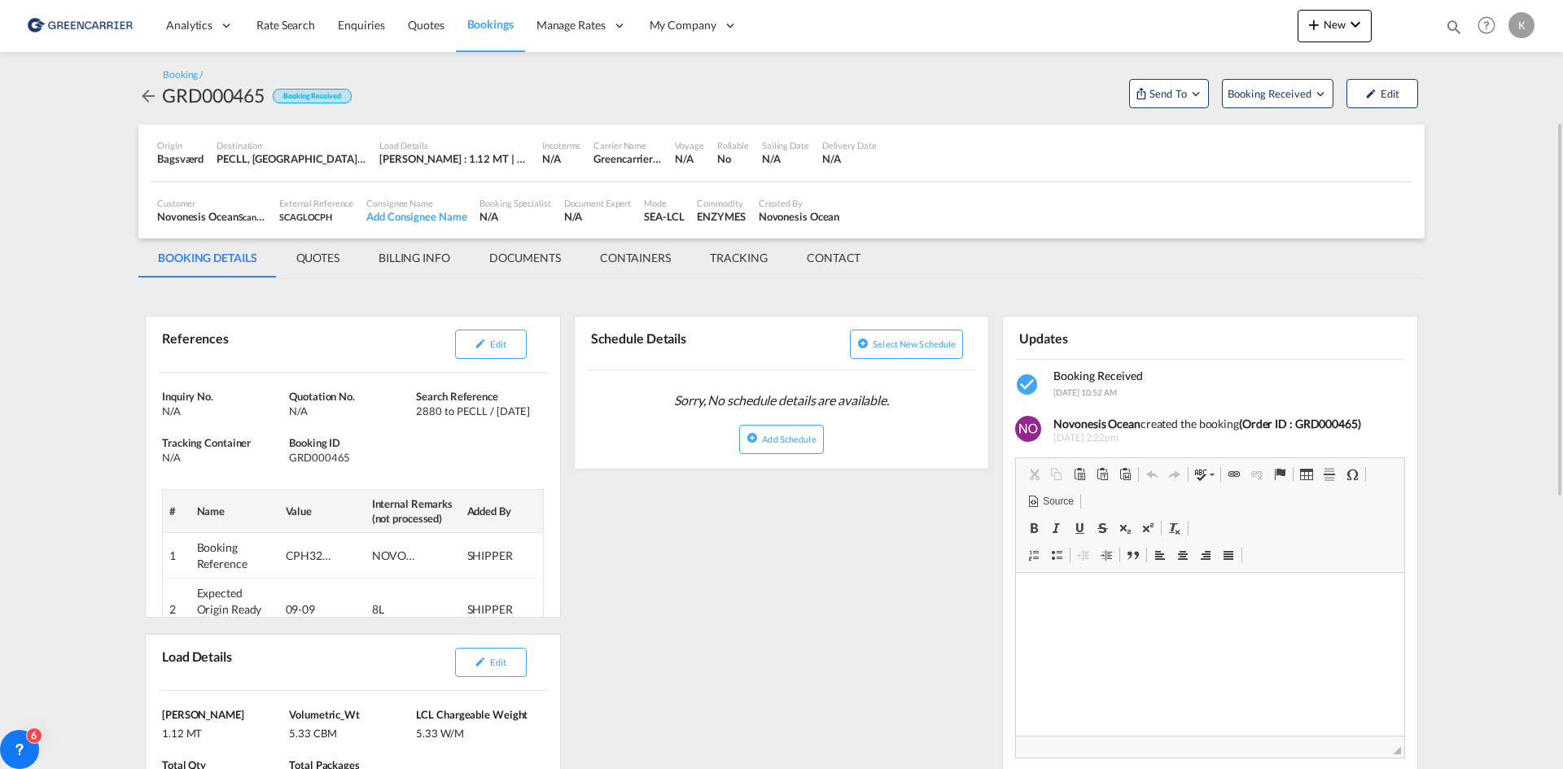
scroll to position [81, 0]
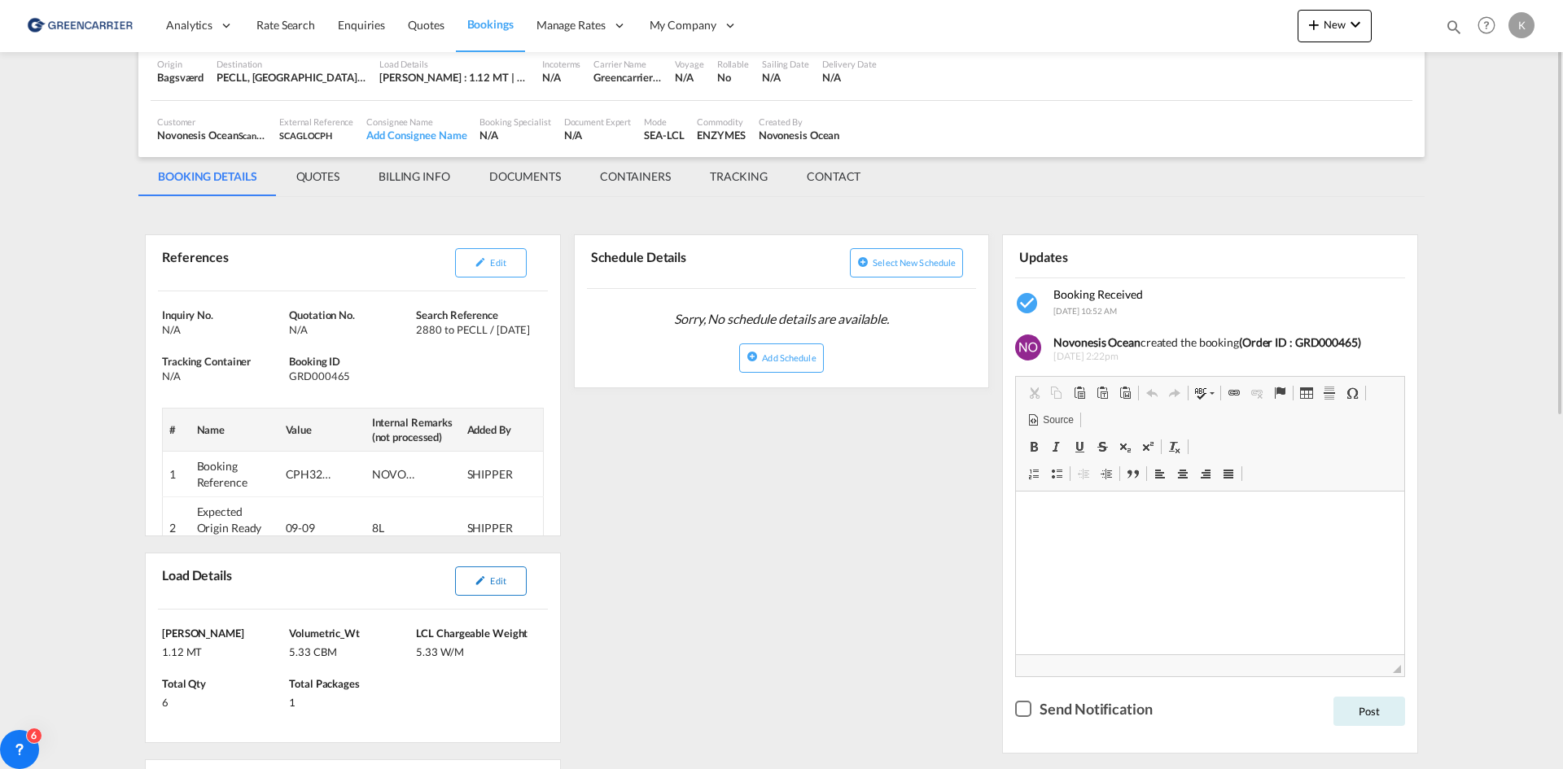
click at [496, 568] on button "Edit" at bounding box center [491, 581] width 72 height 29
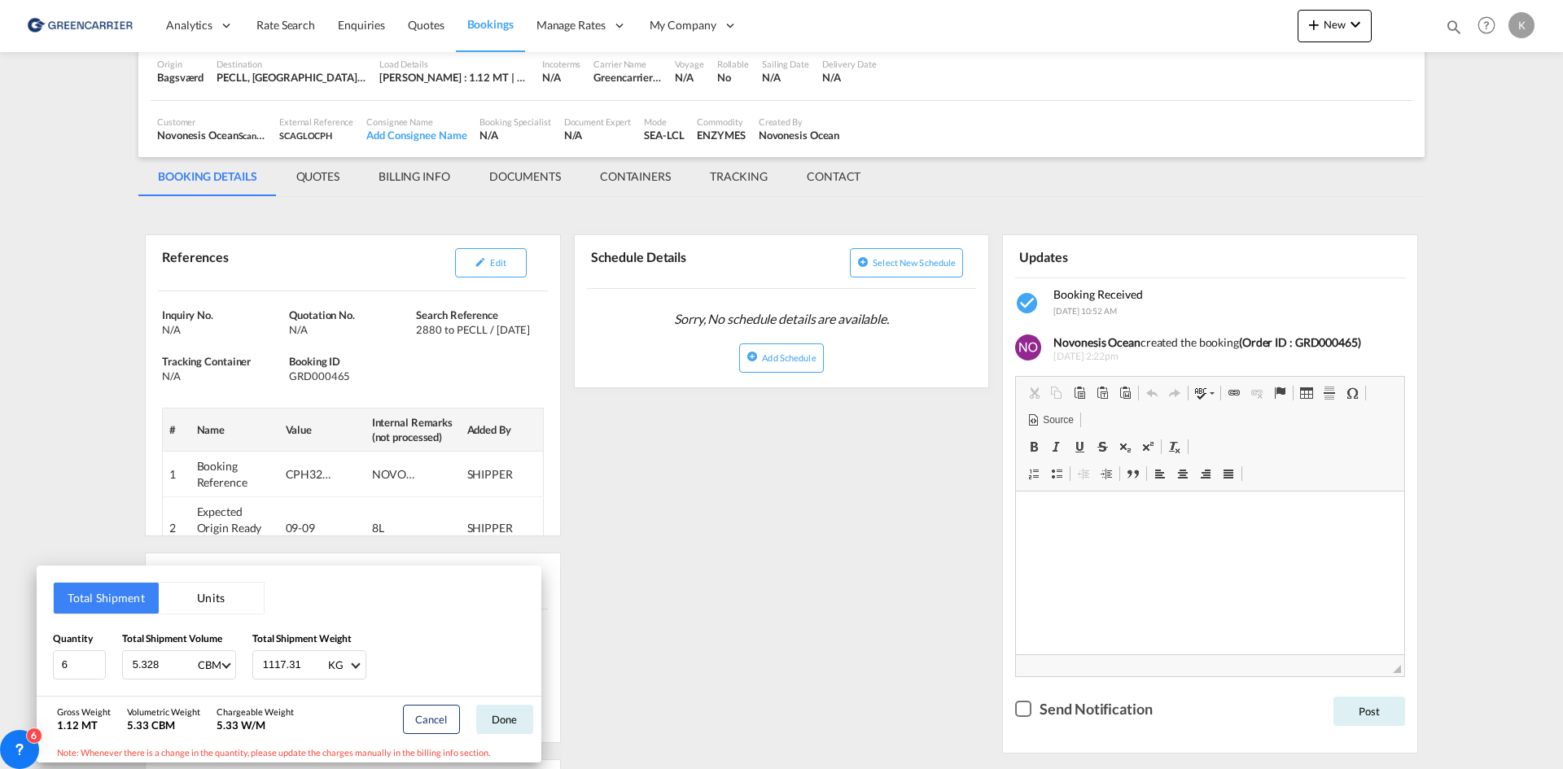
click at [598, 493] on div "Total Shipment Units Quantity 6 Total Shipment Volume 5.328 CBM CBM CFT Total S…" at bounding box center [781, 384] width 1563 height 769
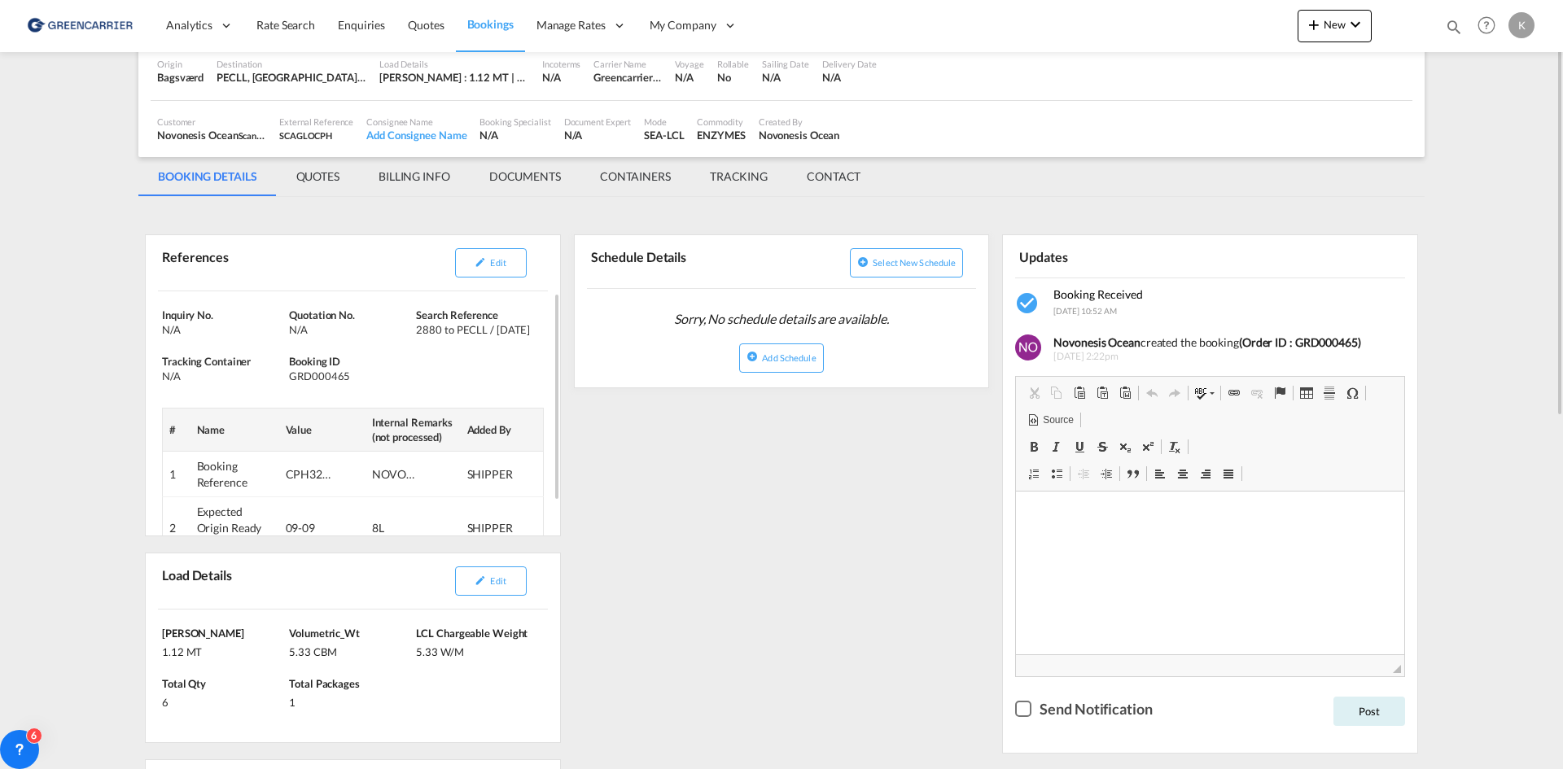
click at [339, 375] on div "GRD000465" at bounding box center [350, 376] width 123 height 15
copy div "GRD000465"
click at [475, 269] on button "Edit" at bounding box center [491, 262] width 72 height 29
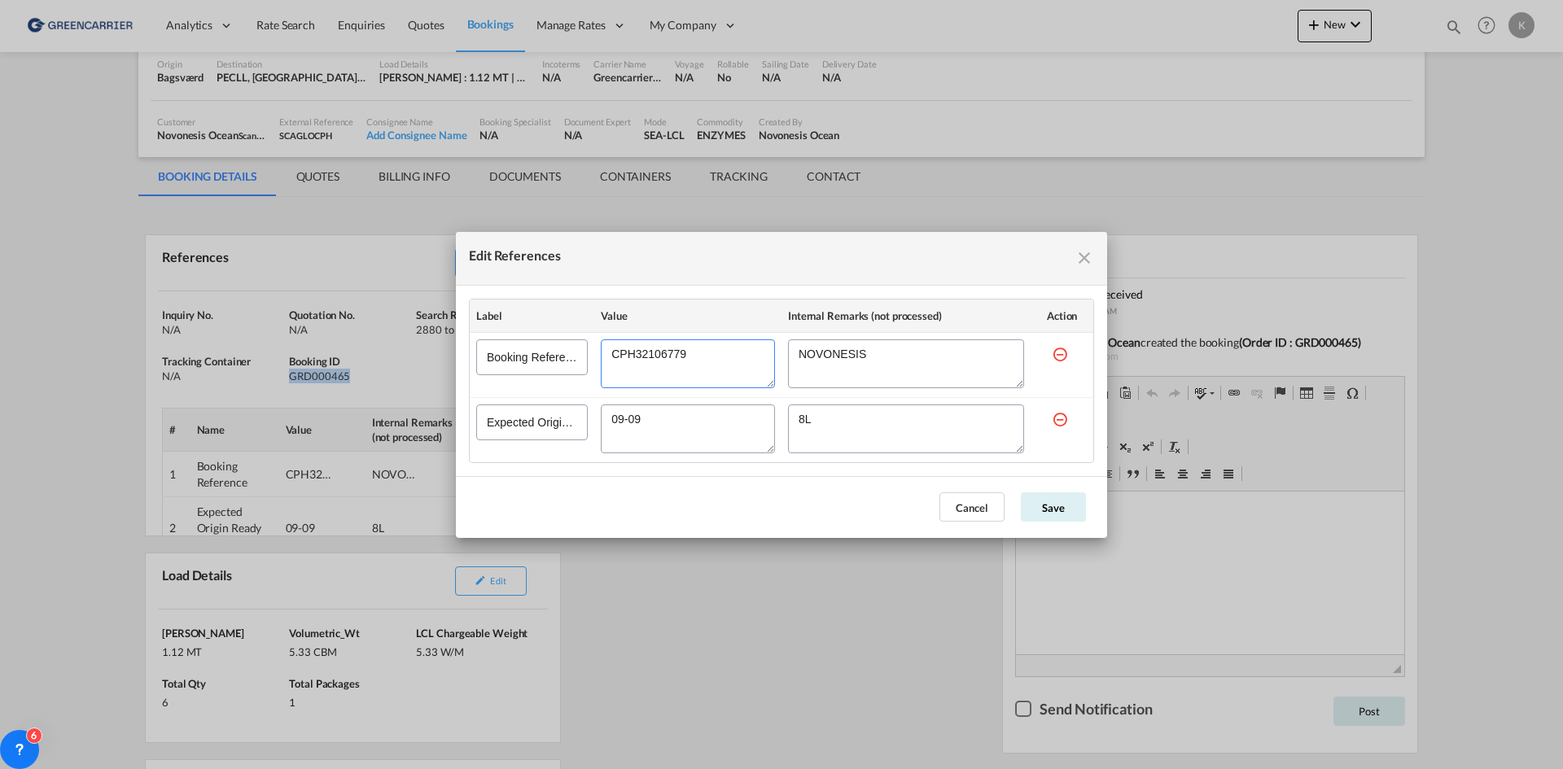
click at [658, 359] on textarea "Edit References" at bounding box center [688, 364] width 174 height 49
click at [657, 359] on textarea "Edit References" at bounding box center [688, 364] width 174 height 49
click at [1080, 261] on md-icon "icon-close fg-AAA8AD cursor" at bounding box center [1085, 258] width 20 height 20
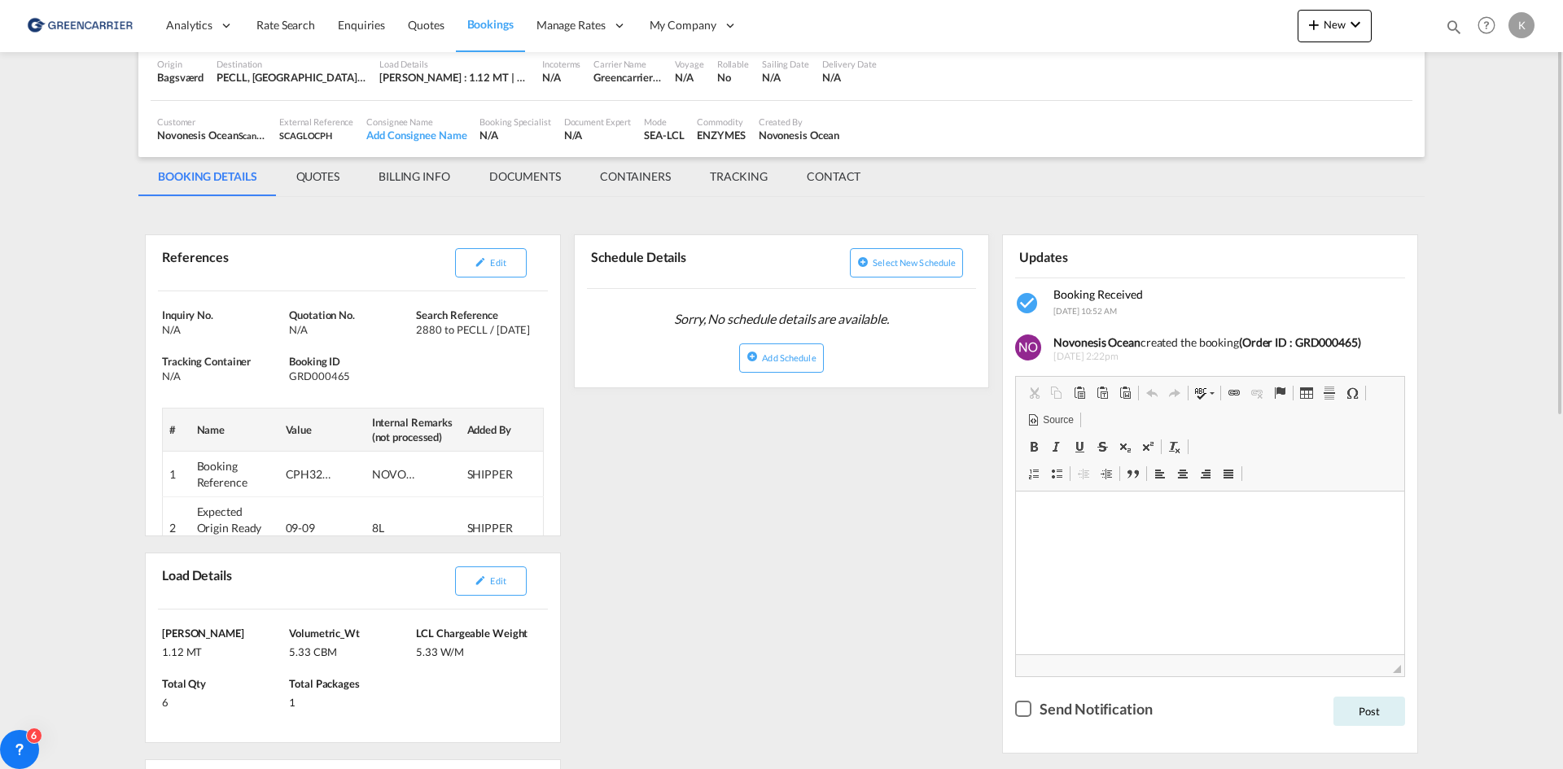
scroll to position [0, 0]
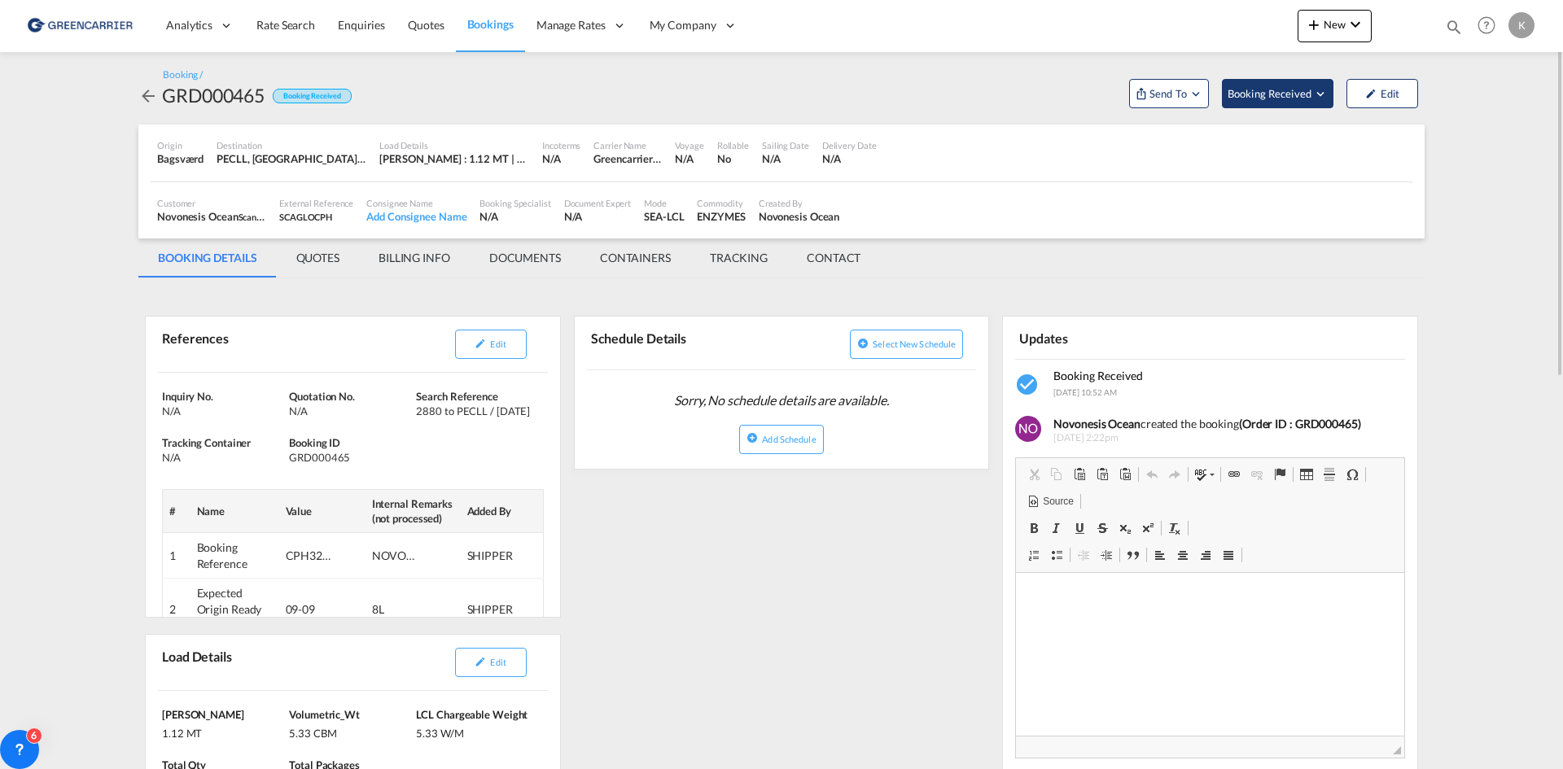
click at [1289, 95] on span "Booking Received" at bounding box center [1270, 93] width 85 height 16
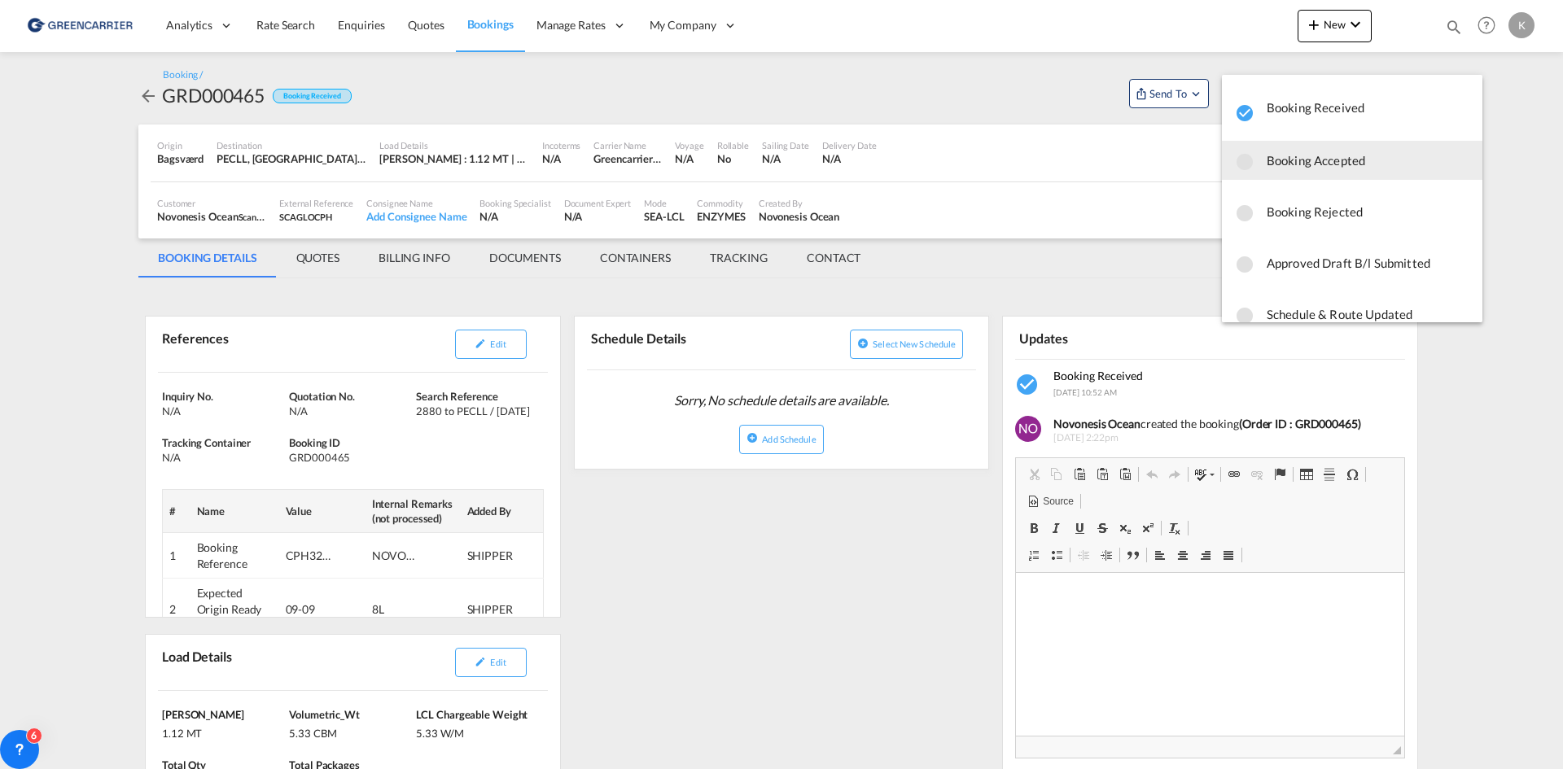
click at [1286, 171] on span "Booking Accepted" at bounding box center [1368, 160] width 203 height 29
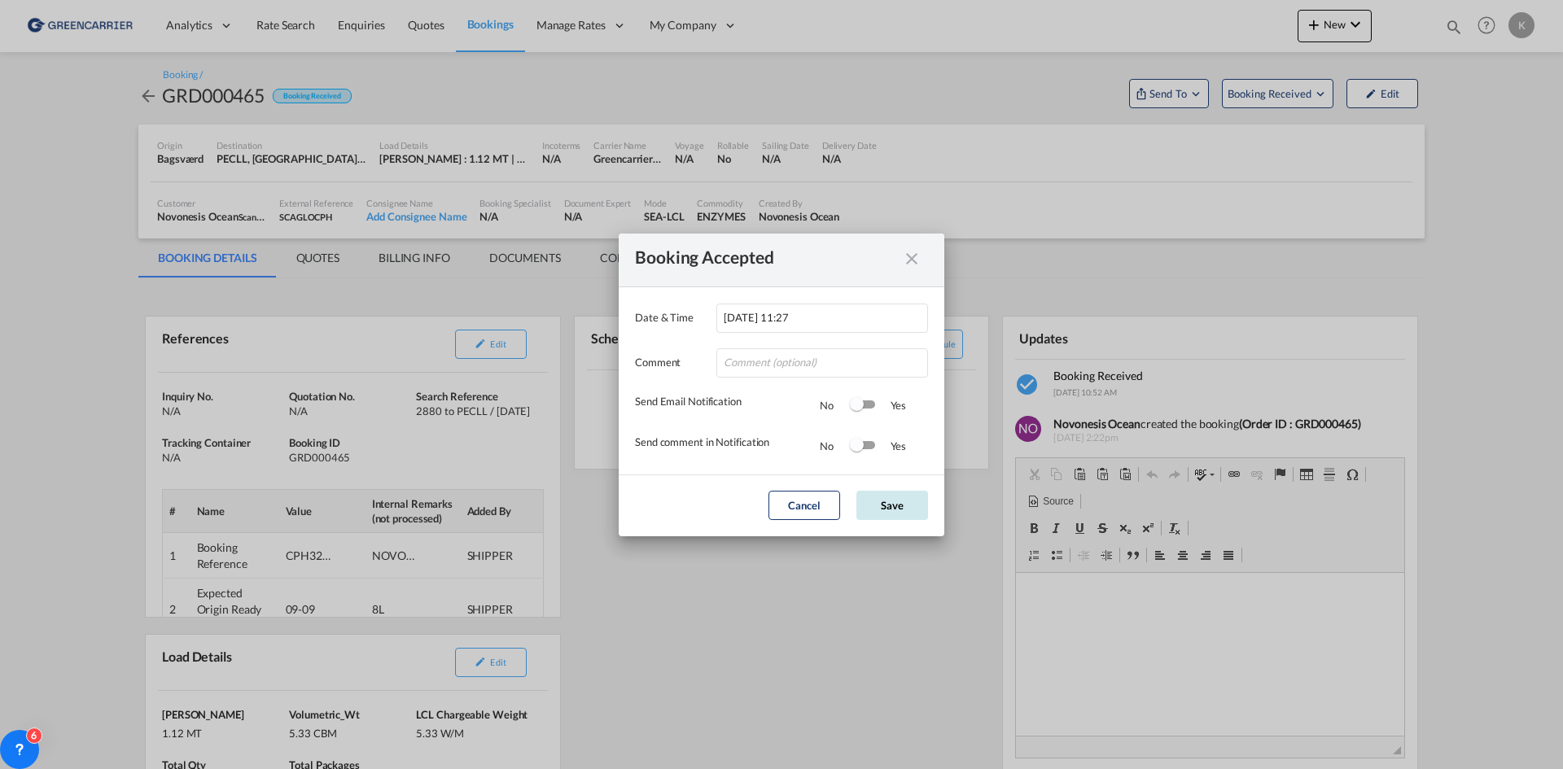
click at [913, 511] on button "Save" at bounding box center [893, 505] width 72 height 29
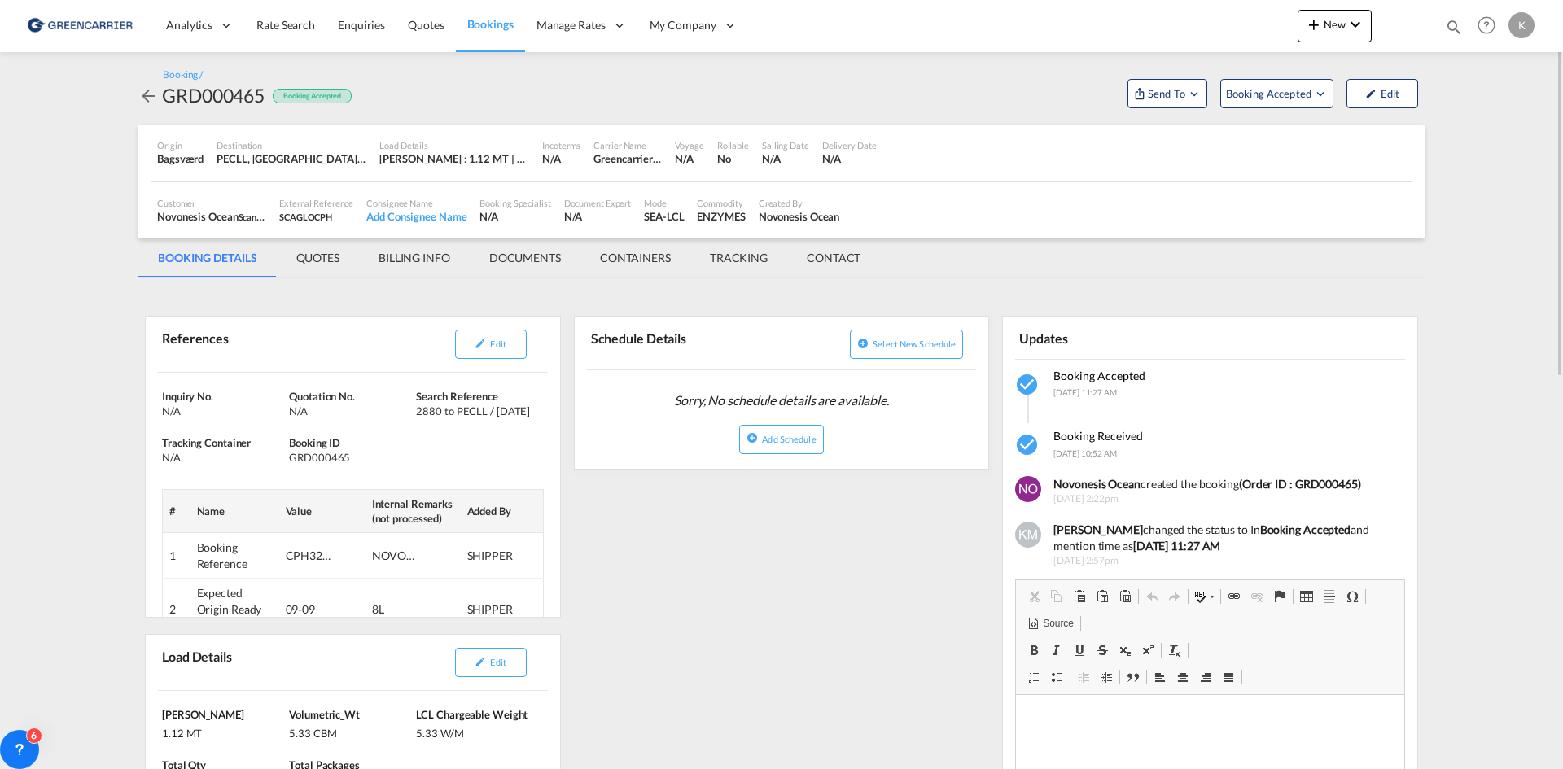
drag, startPoint x: 150, startPoint y: 94, endPoint x: 749, endPoint y: 454, distance: 699.4
click at [150, 94] on md-icon "icon-arrow-left" at bounding box center [148, 96] width 20 height 20
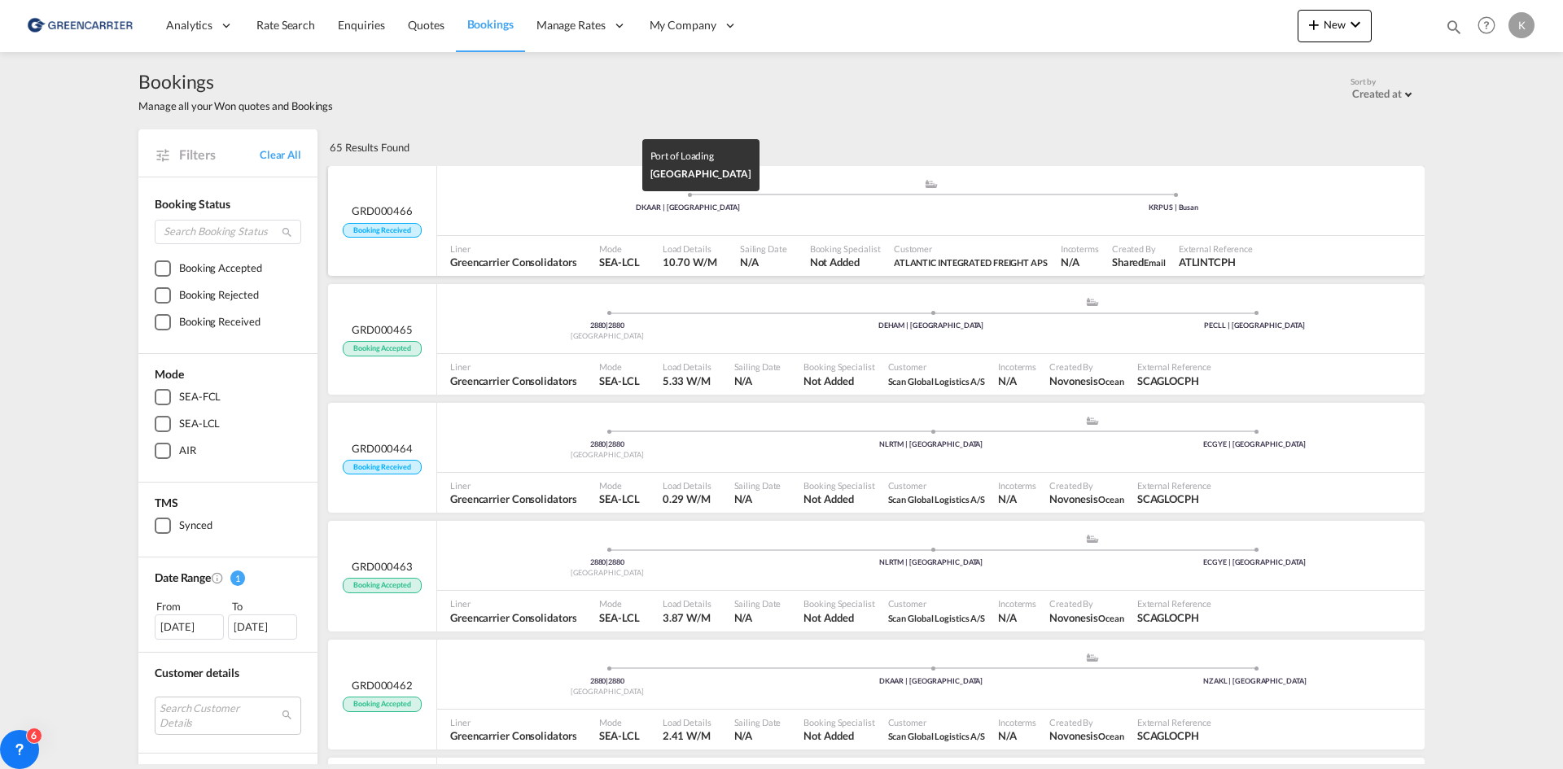
click at [606, 204] on div "DKAAR | [GEOGRAPHIC_DATA]" at bounding box center [688, 208] width 486 height 11
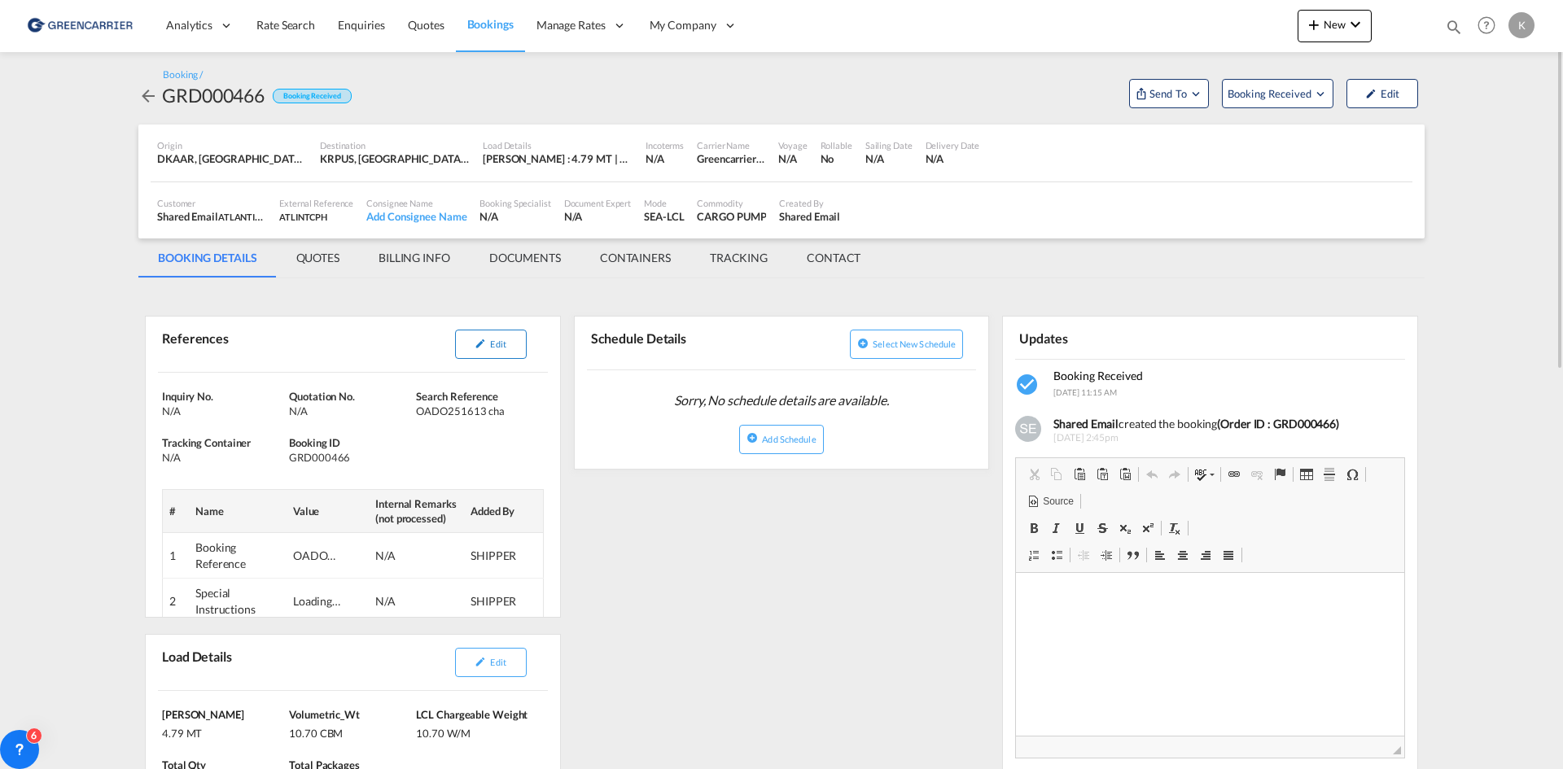
click at [515, 331] on button "Edit" at bounding box center [491, 344] width 72 height 29
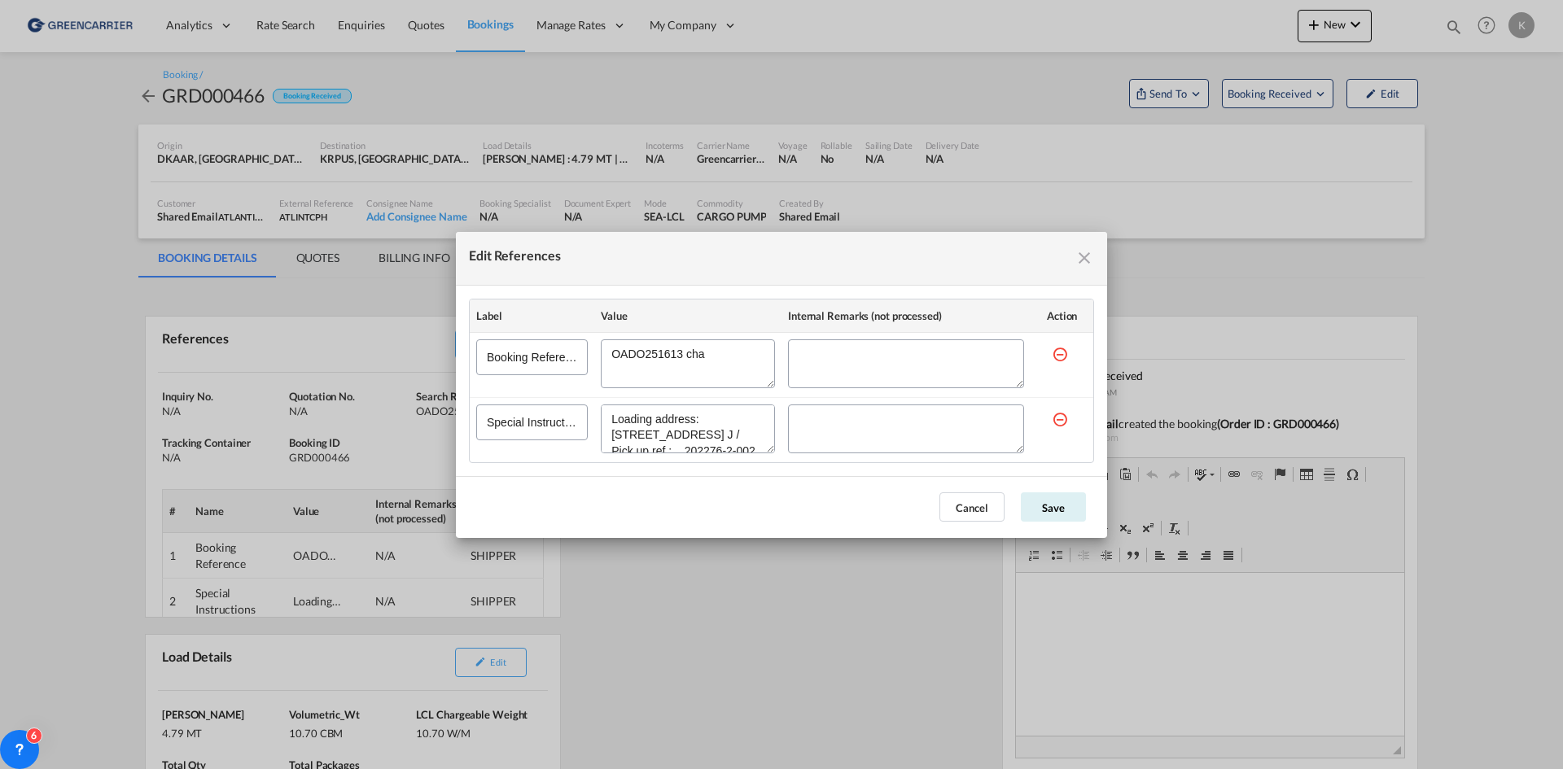
drag, startPoint x: 678, startPoint y: 422, endPoint x: 751, endPoint y: 417, distance: 72.6
click at [751, 417] on textarea "Edit References" at bounding box center [688, 429] width 174 height 49
click at [929, 585] on div "Edit References Label Value Internal Remarks (not processed) Action Booking Ref…" at bounding box center [781, 384] width 1563 height 769
drag, startPoint x: 1093, startPoint y: 252, endPoint x: 1073, endPoint y: 265, distance: 24.6
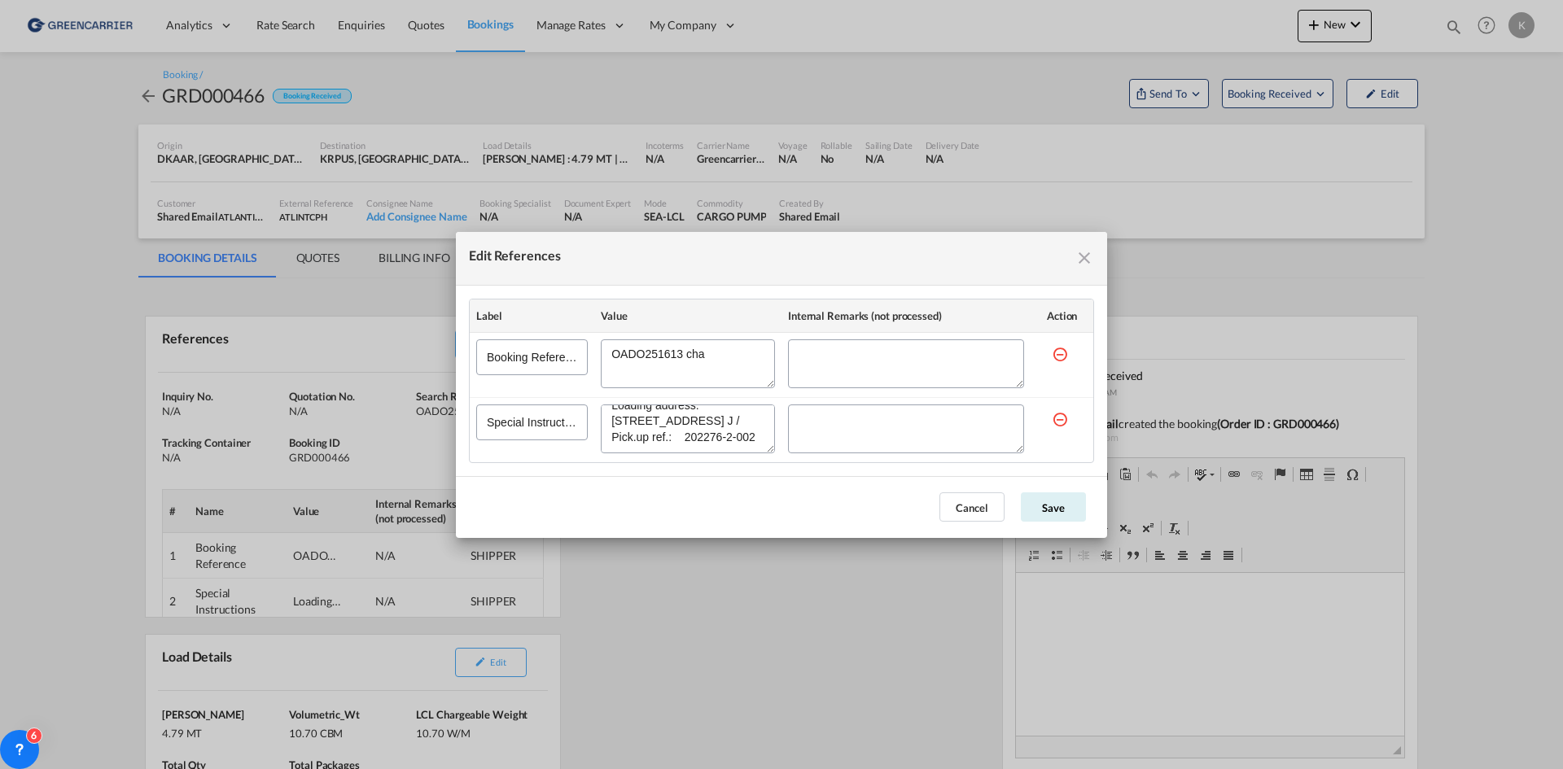
click at [1093, 251] on md-icon "icon-close fg-AAA8AD cursor" at bounding box center [1085, 258] width 20 height 20
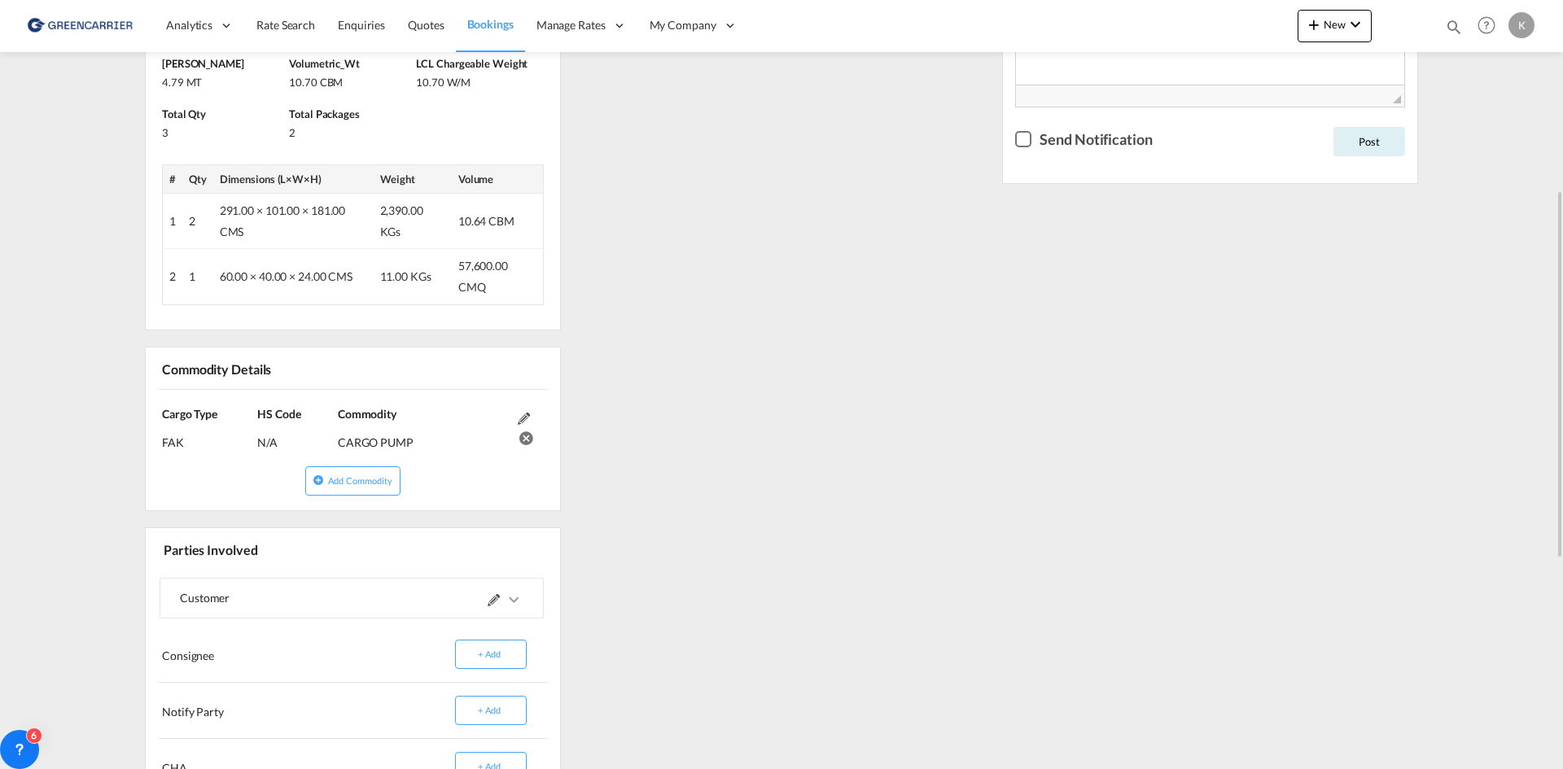
scroll to position [733, 0]
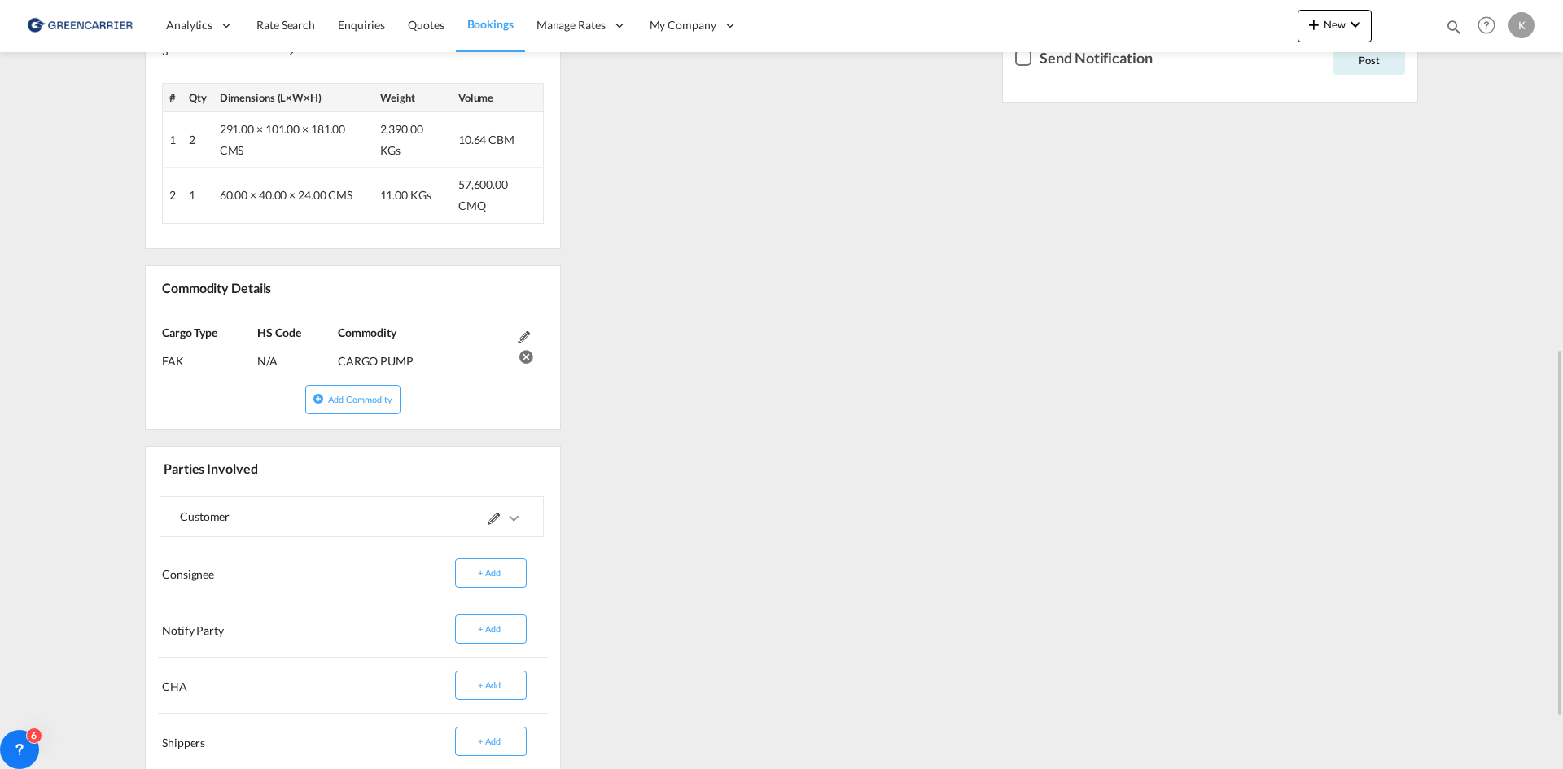
click at [519, 521] on md-icon "icons/ic_keyboard_arrow_right_black_24px.svg" at bounding box center [514, 519] width 20 height 20
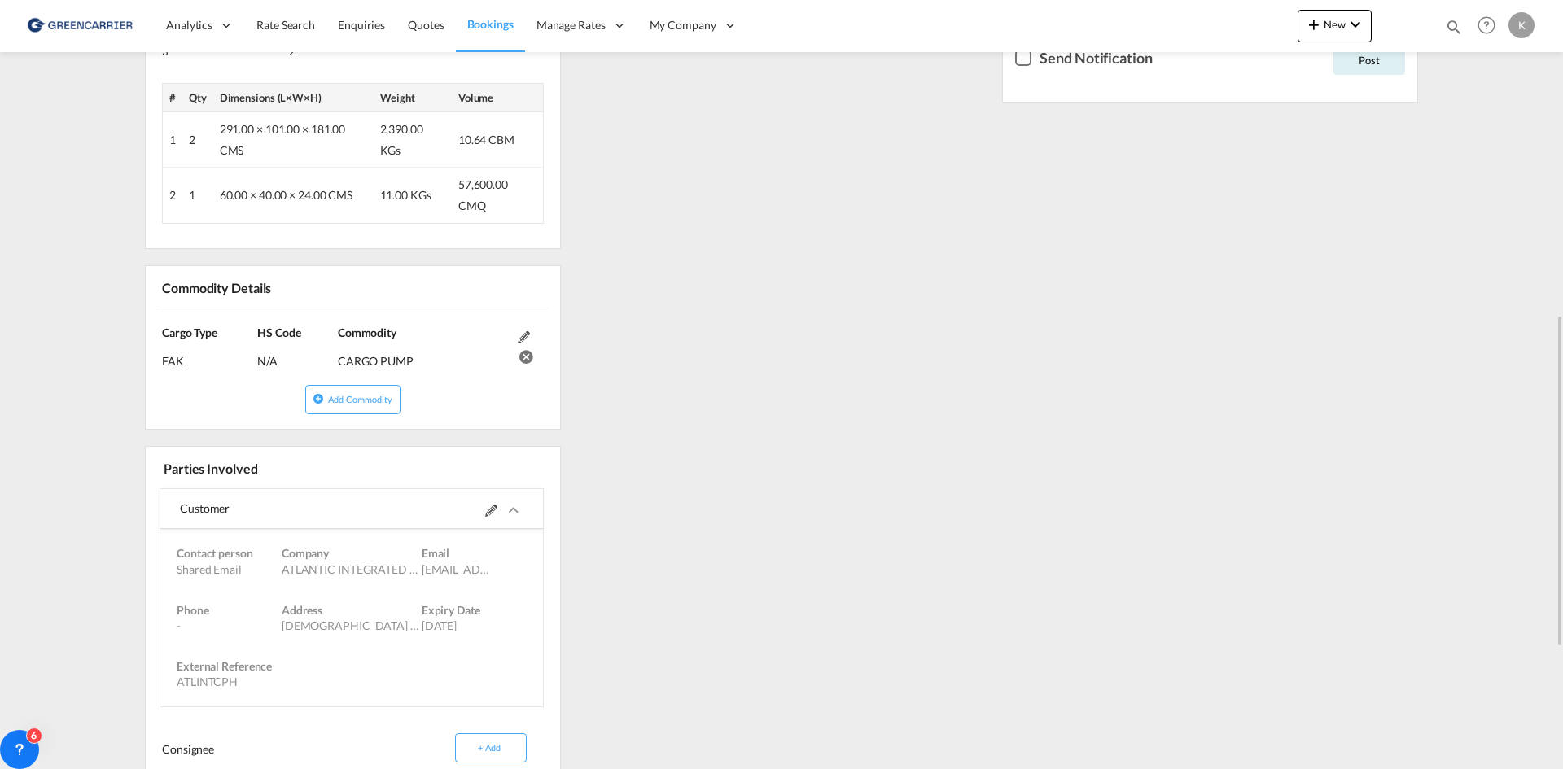
click at [519, 521] on span at bounding box center [504, 508] width 38 height 39
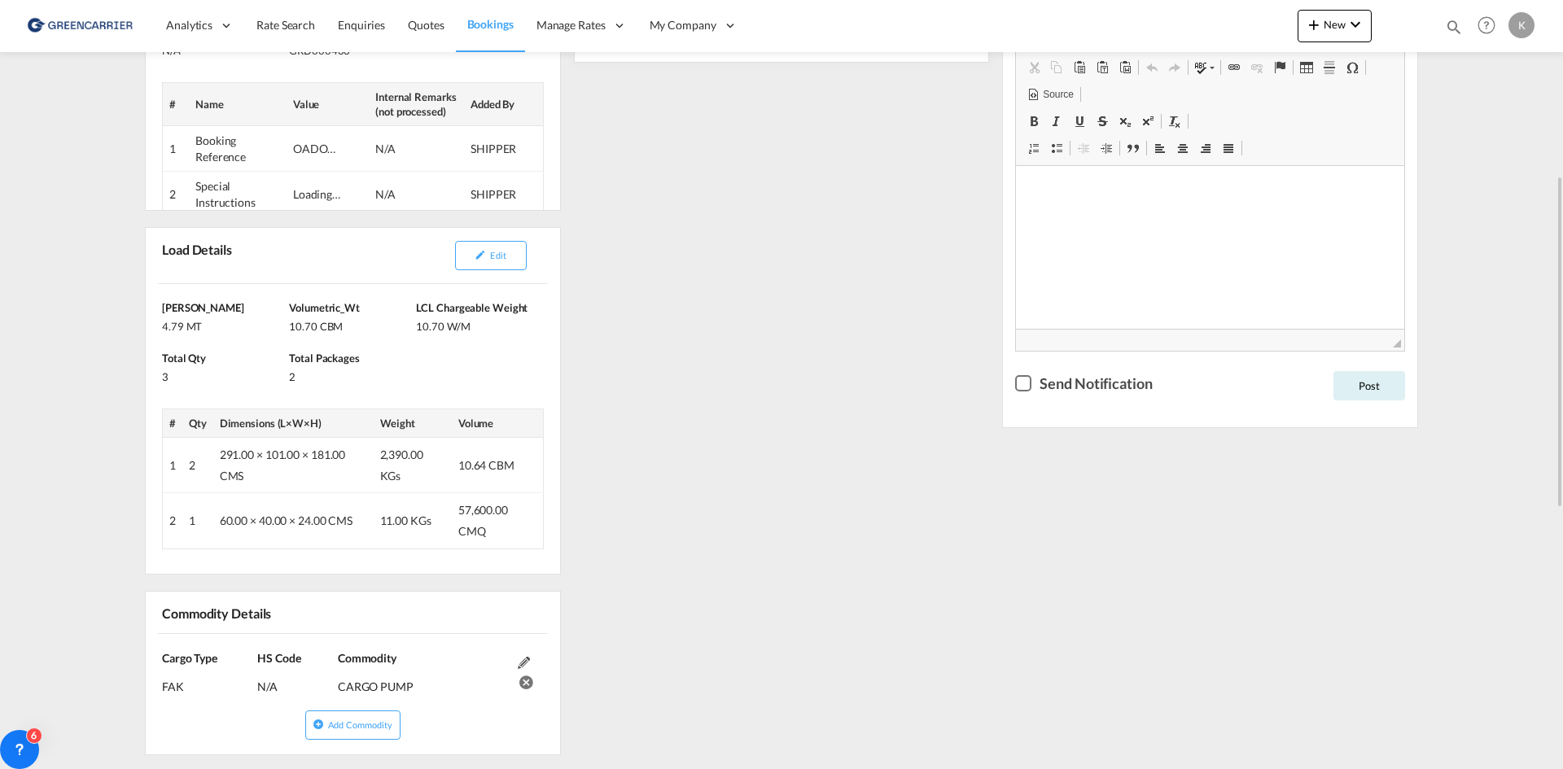
scroll to position [163, 0]
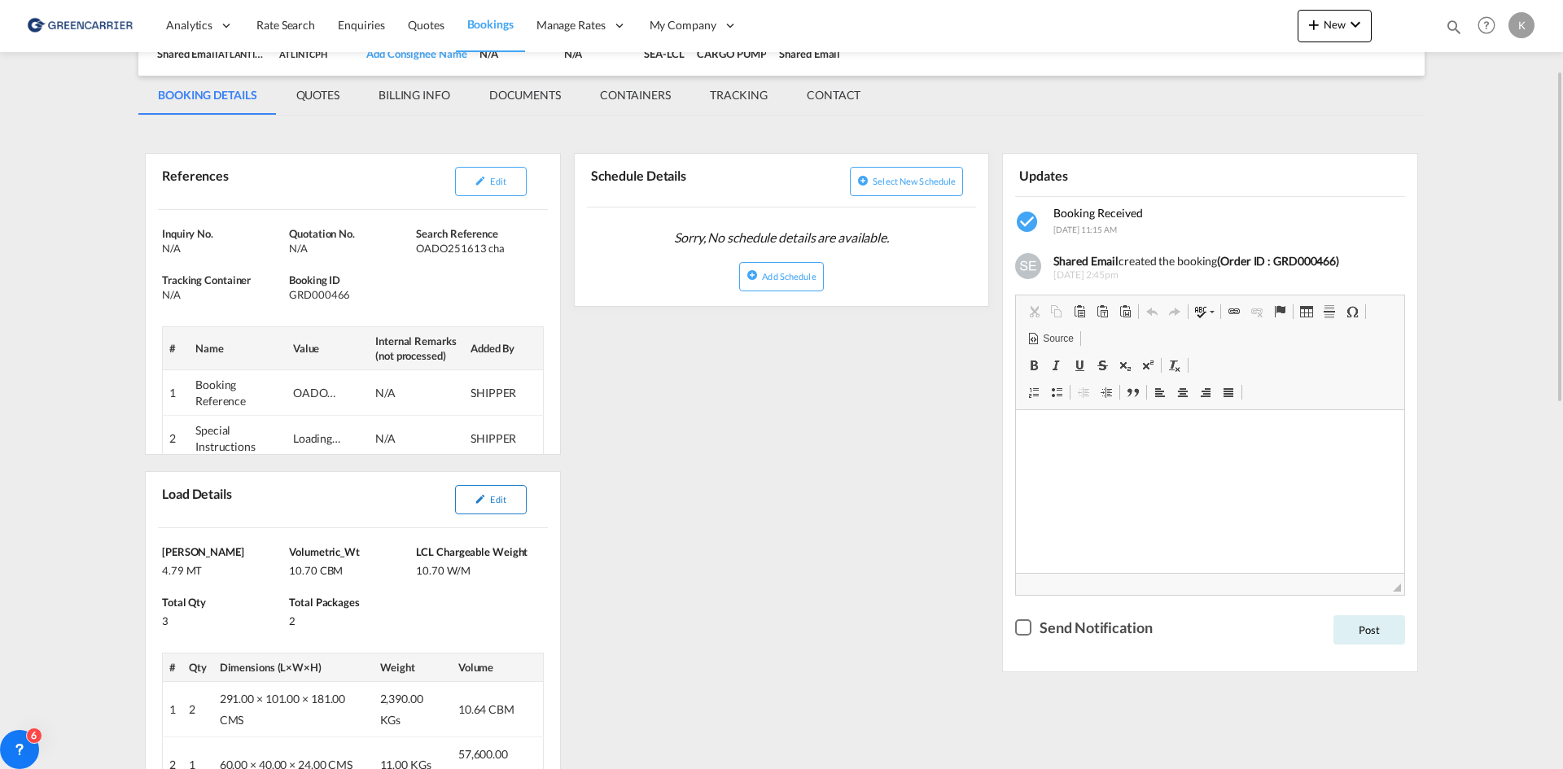
click at [502, 498] on span "Edit" at bounding box center [497, 499] width 15 height 11
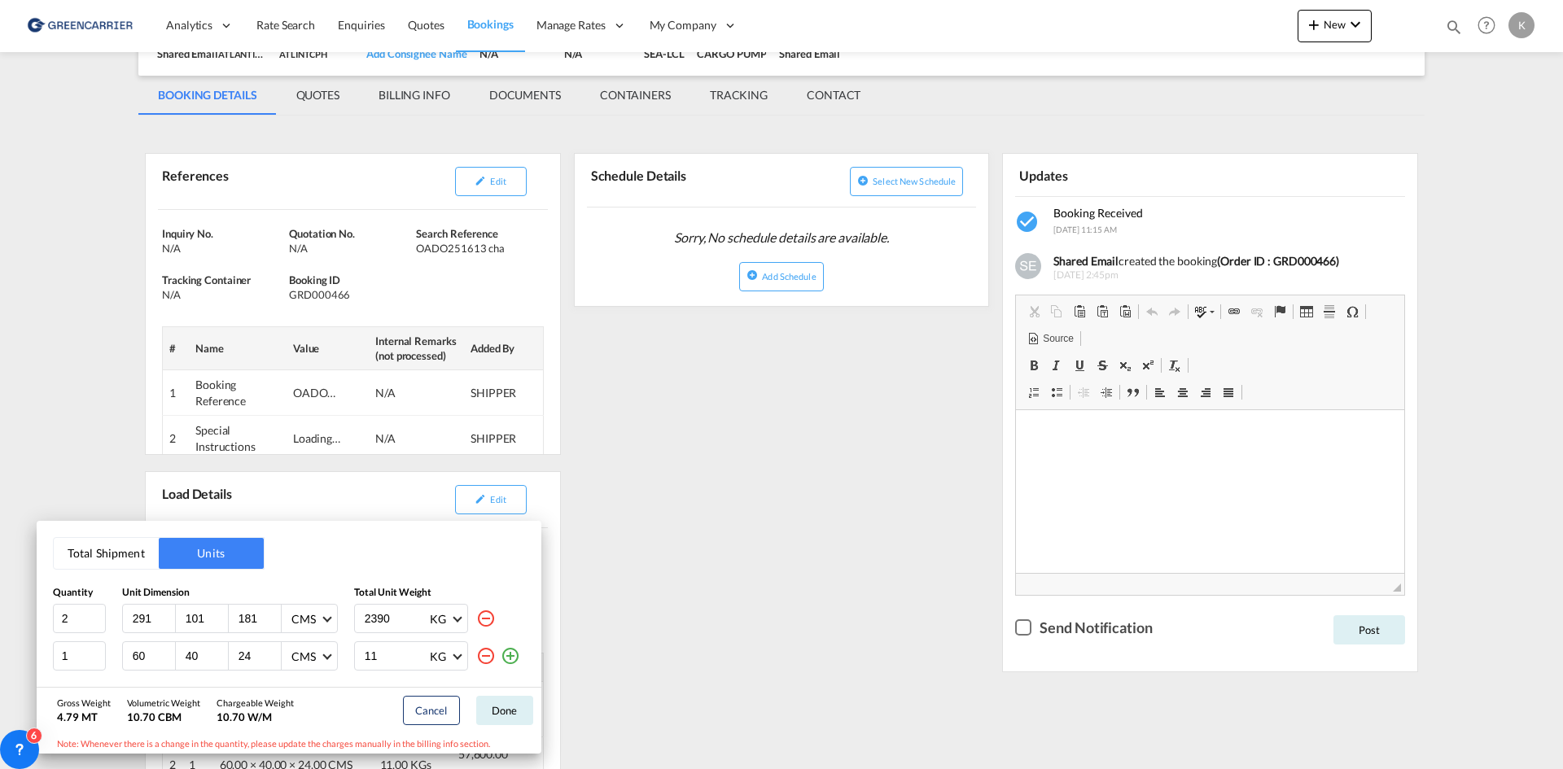
click at [655, 462] on div "Total Shipment Units Quantity Unit Dimension Total Unit Weight 2 291 101 181 CM…" at bounding box center [781, 384] width 1563 height 769
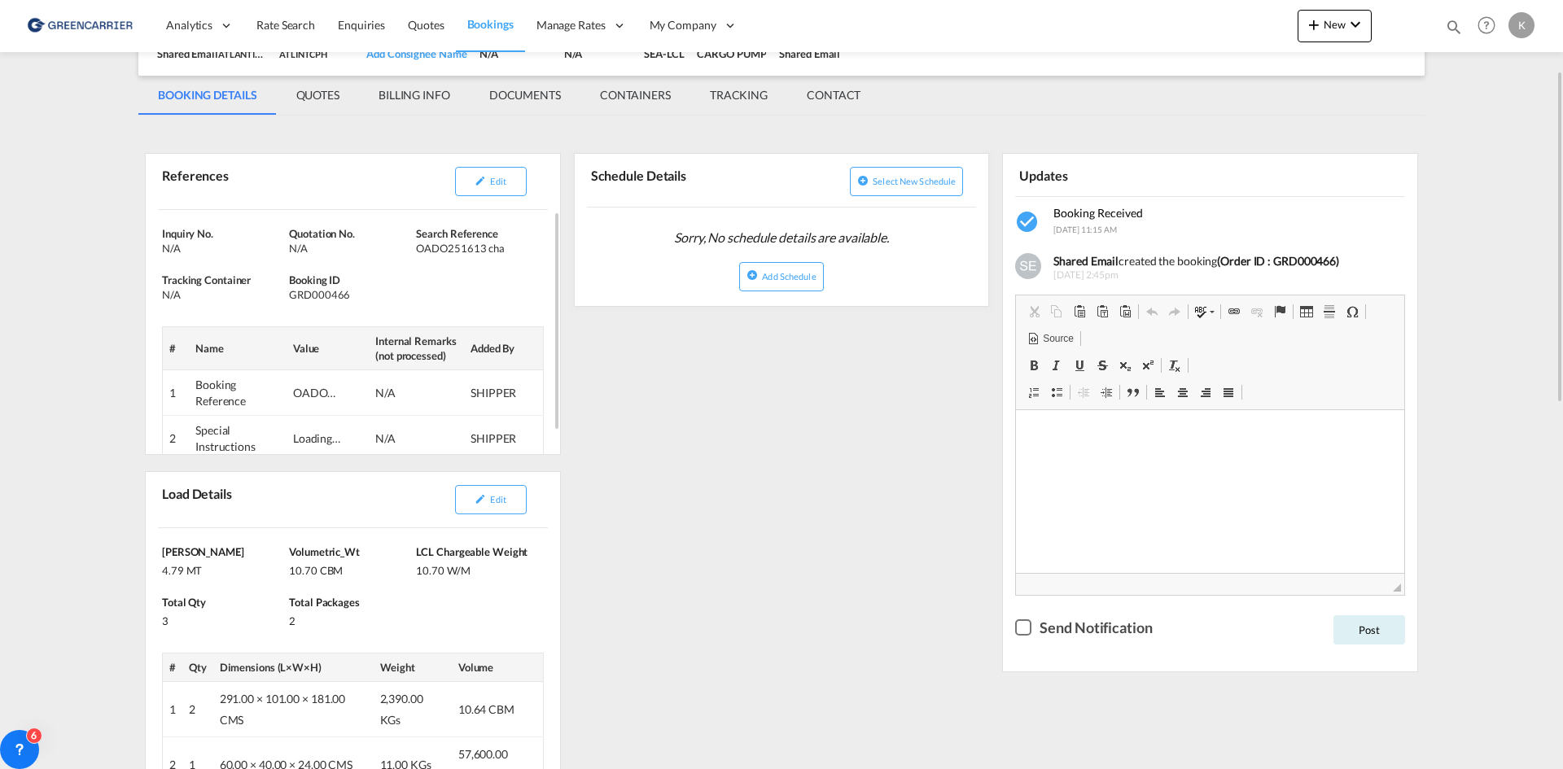
click at [336, 294] on div "GRD000466" at bounding box center [350, 294] width 123 height 15
copy div "GRD000466"
drag, startPoint x: 415, startPoint y: 250, endPoint x: 490, endPoint y: 250, distance: 74.9
click at [490, 250] on div "Inquiry No. N/A Quotation No. N/A Search Reference OADO251613 cha Tracking Cont…" at bounding box center [353, 344] width 414 height 269
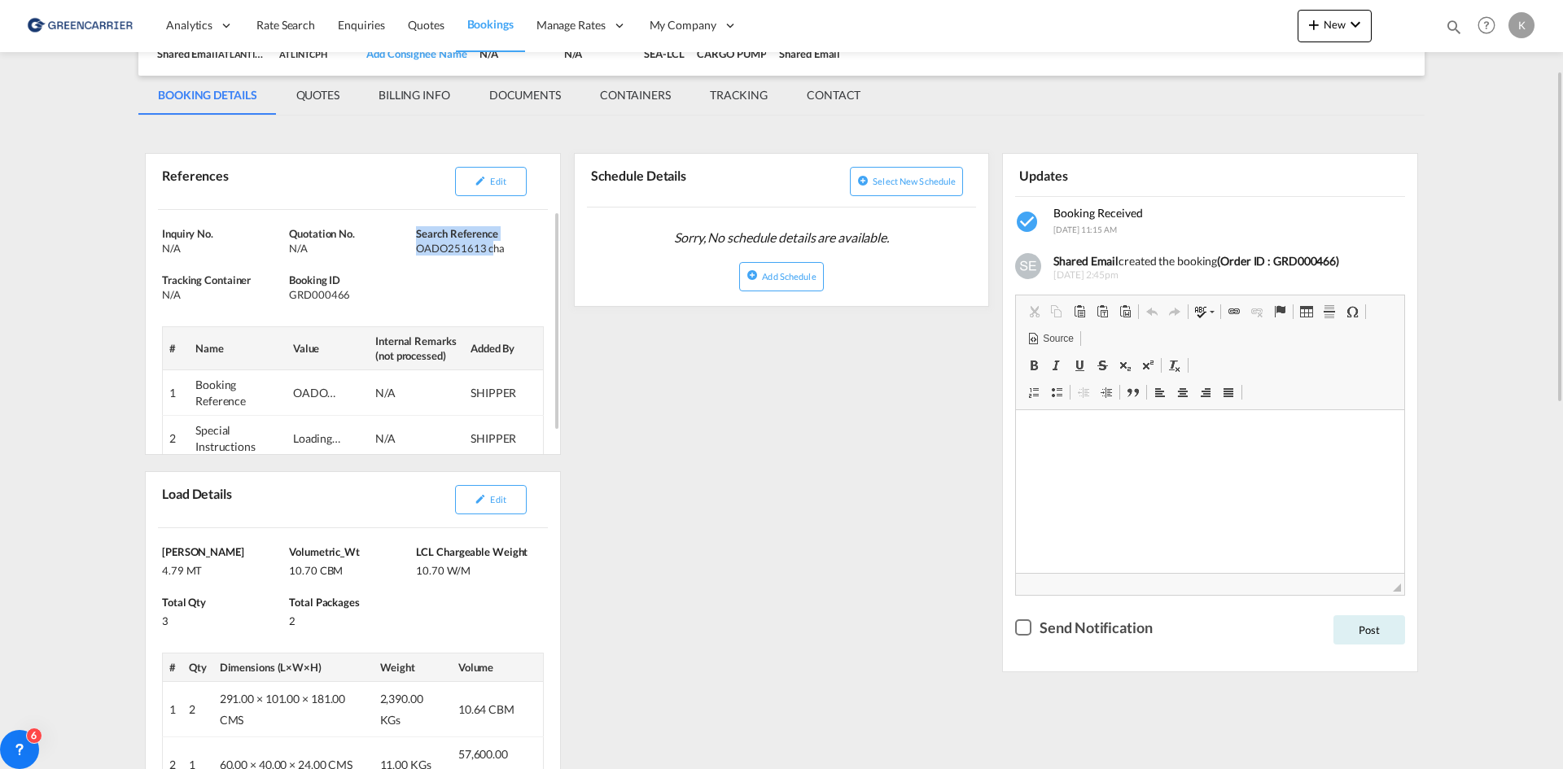
click at [490, 263] on div "Inquiry No. N/A Quotation No. N/A Search Reference OADO251613 cha Tracking Cont…" at bounding box center [353, 344] width 414 height 269
drag, startPoint x: 414, startPoint y: 252, endPoint x: 440, endPoint y: 252, distance: 25.2
click at [440, 252] on div "Inquiry No. N/A Quotation No. N/A Search Reference OADO251613 cha Tracking Cont…" at bounding box center [353, 344] width 414 height 269
click at [435, 273] on div "Inquiry No. N/A Quotation No. N/A Search Reference OADO251613 cha Tracking Cont…" at bounding box center [353, 344] width 414 height 269
click at [417, 252] on div "OADO251613 cha" at bounding box center [477, 248] width 123 height 15
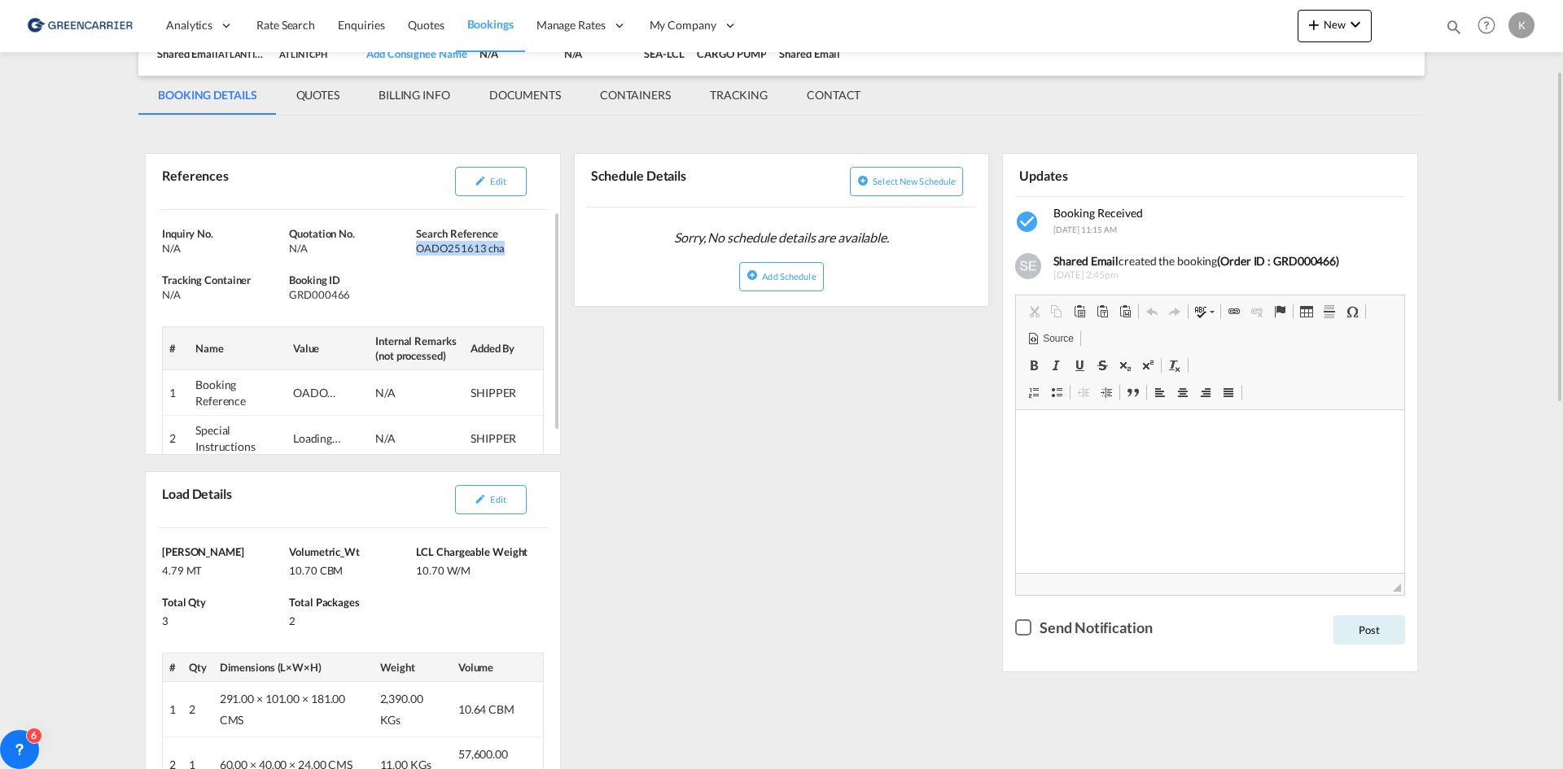
drag, startPoint x: 418, startPoint y: 248, endPoint x: 500, endPoint y: 249, distance: 82.2
click at [500, 249] on div "OADO251613 cha" at bounding box center [477, 248] width 123 height 15
copy div "OADO251613 cha"
click at [487, 182] on button "Edit" at bounding box center [491, 181] width 72 height 29
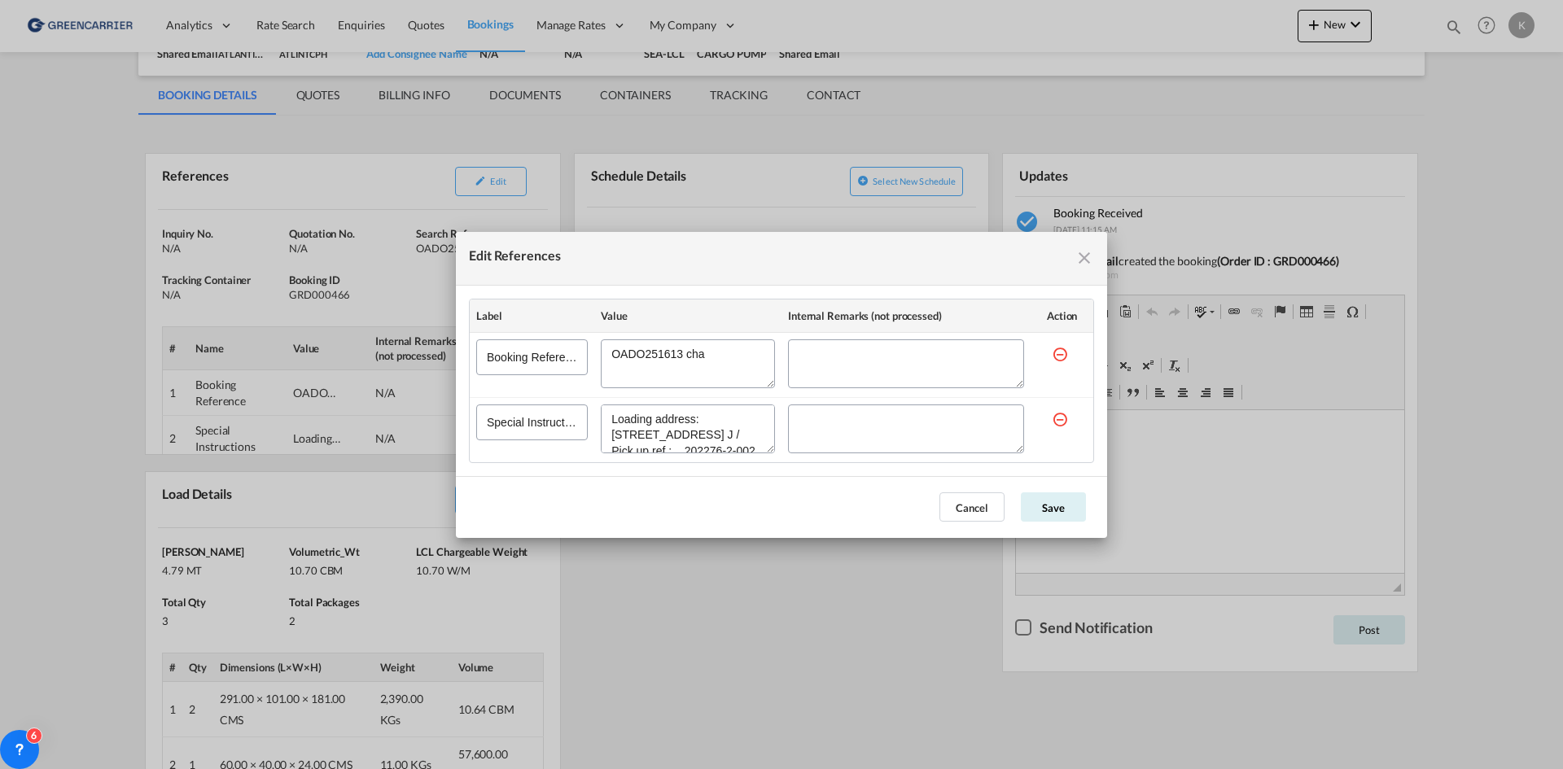
scroll to position [29, 0]
drag, startPoint x: 611, startPoint y: 417, endPoint x: 753, endPoint y: 449, distance: 145.2
click at [753, 449] on div "Edit References" at bounding box center [688, 429] width 174 height 49
click at [1077, 260] on md-icon "icon-close fg-AAA8AD cursor" at bounding box center [1085, 258] width 20 height 20
